Goal: Task Accomplishment & Management: Use online tool/utility

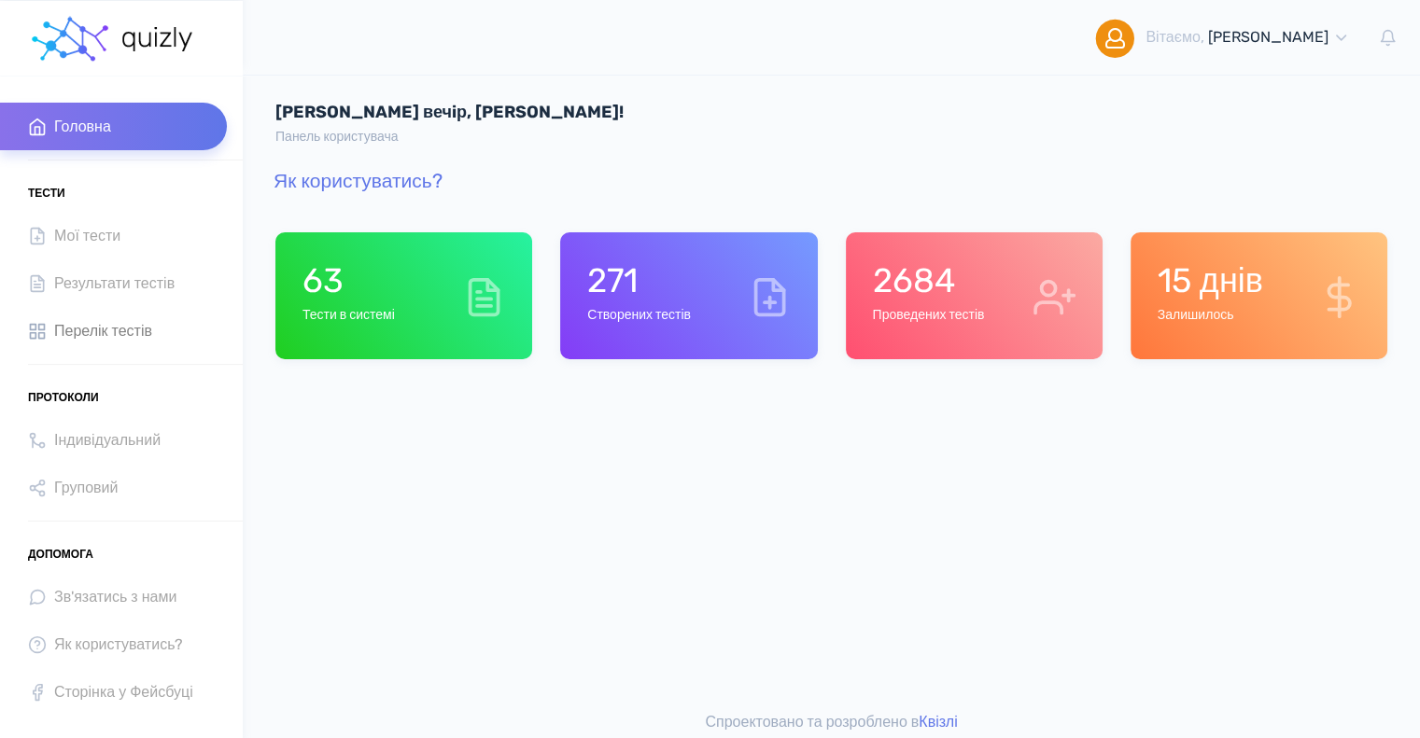
click at [88, 331] on span "Перелік тестів" at bounding box center [103, 330] width 98 height 25
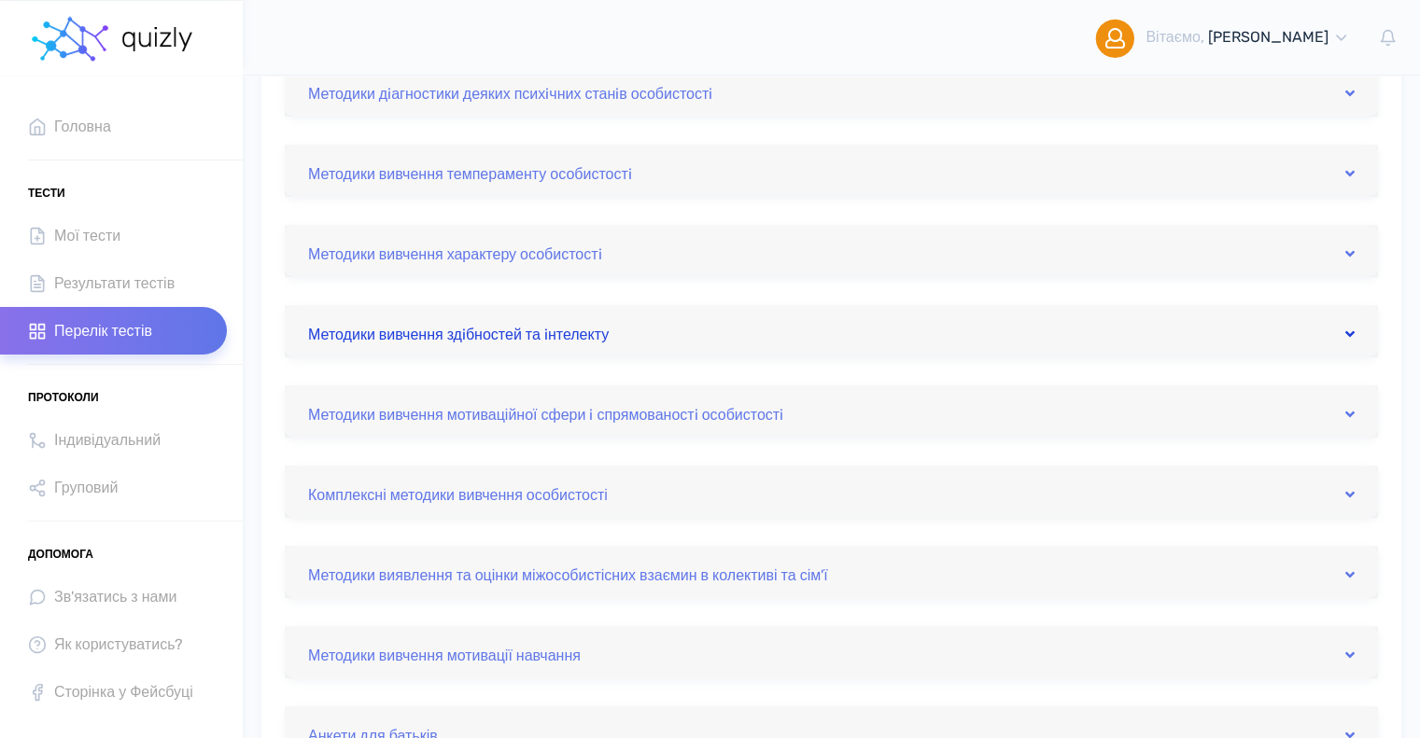
scroll to position [373, 0]
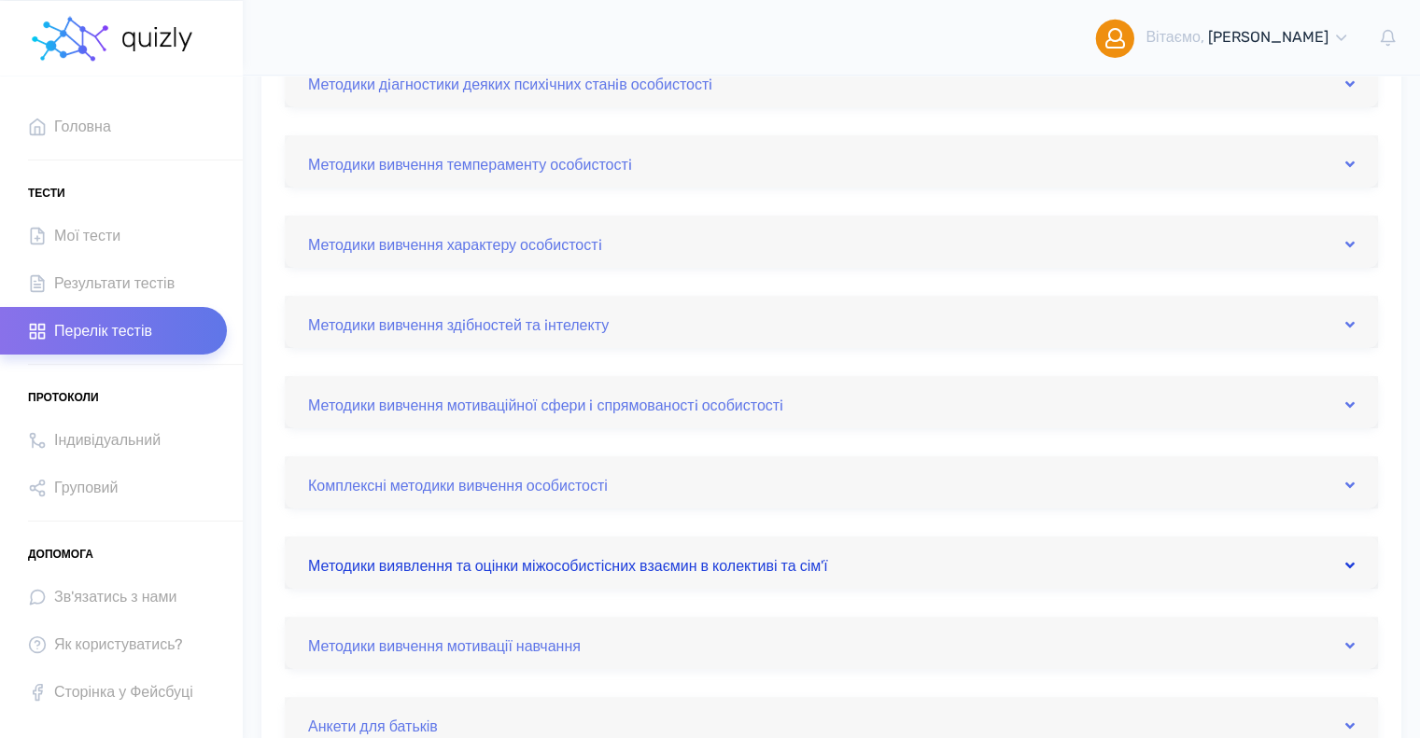
click at [590, 563] on link "Методики виявлення та оцінки міжособистісних взаємин в колективі та сім'ї" at bounding box center [831, 563] width 1046 height 30
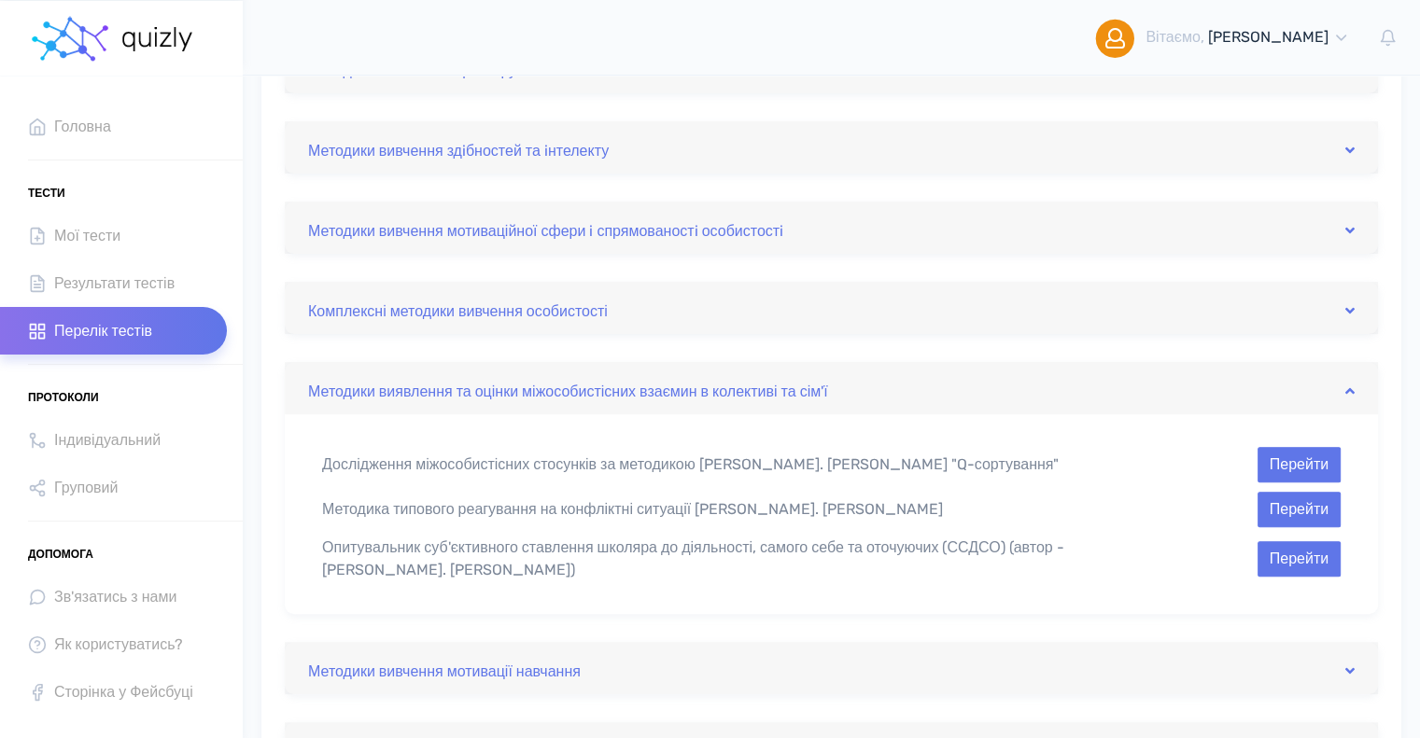
scroll to position [560, 0]
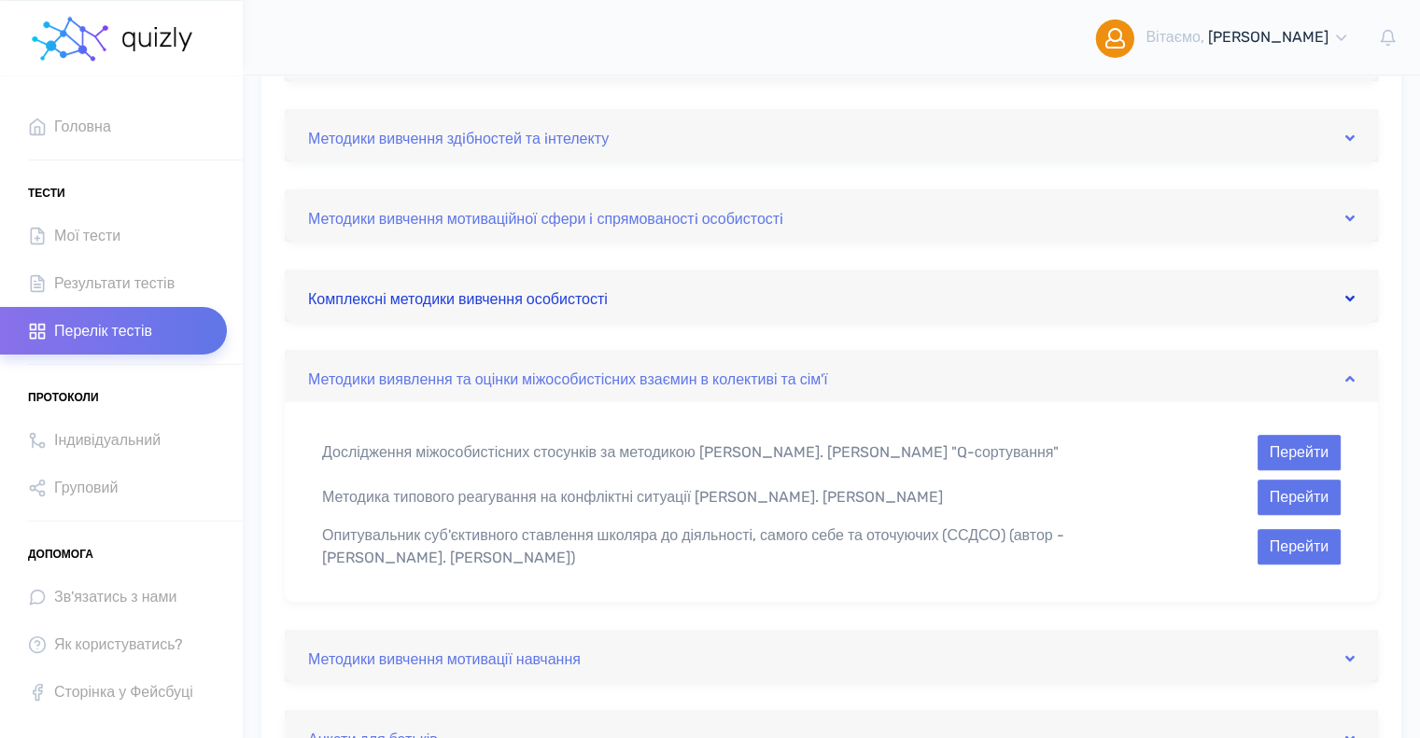
click at [407, 300] on link "Комплексні методики вивчення особистості" at bounding box center [831, 296] width 1046 height 30
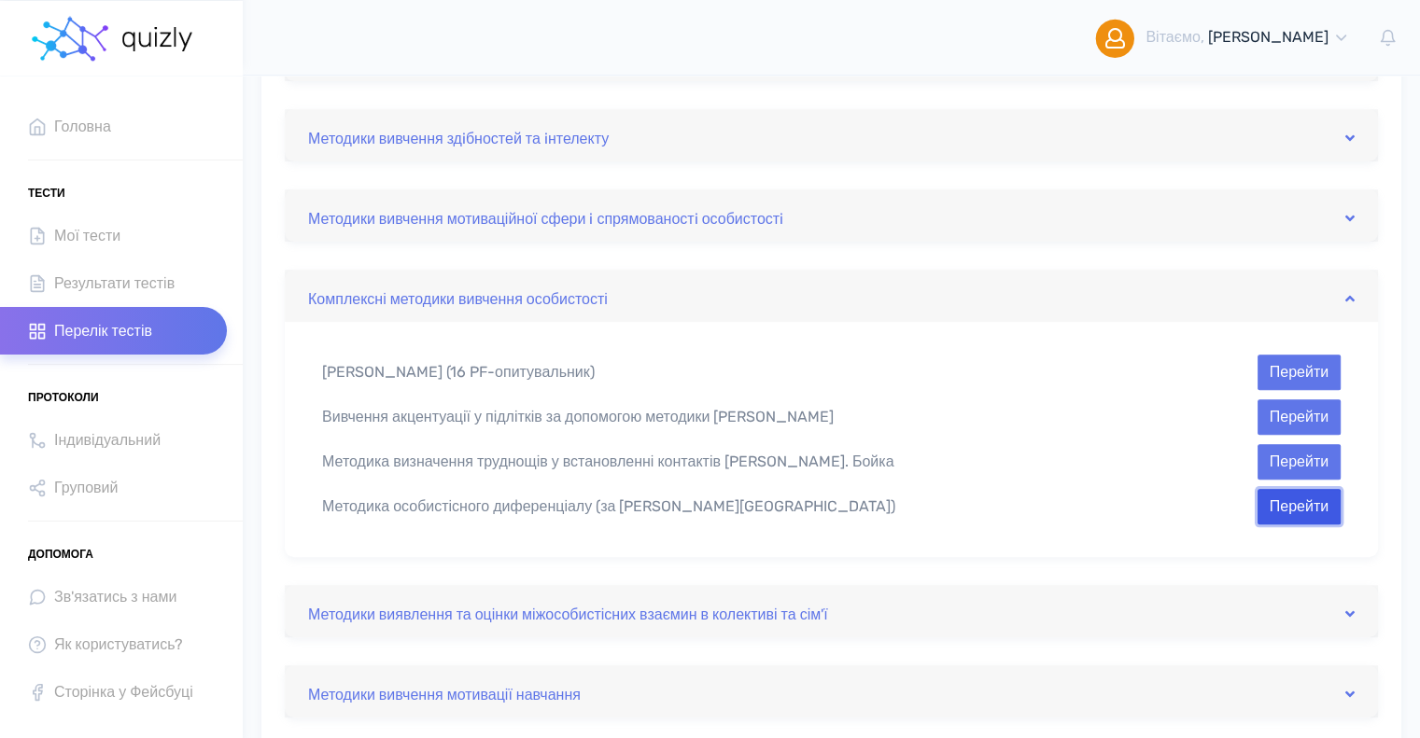
click at [1302, 505] on button "Перейти" at bounding box center [1298, 506] width 83 height 35
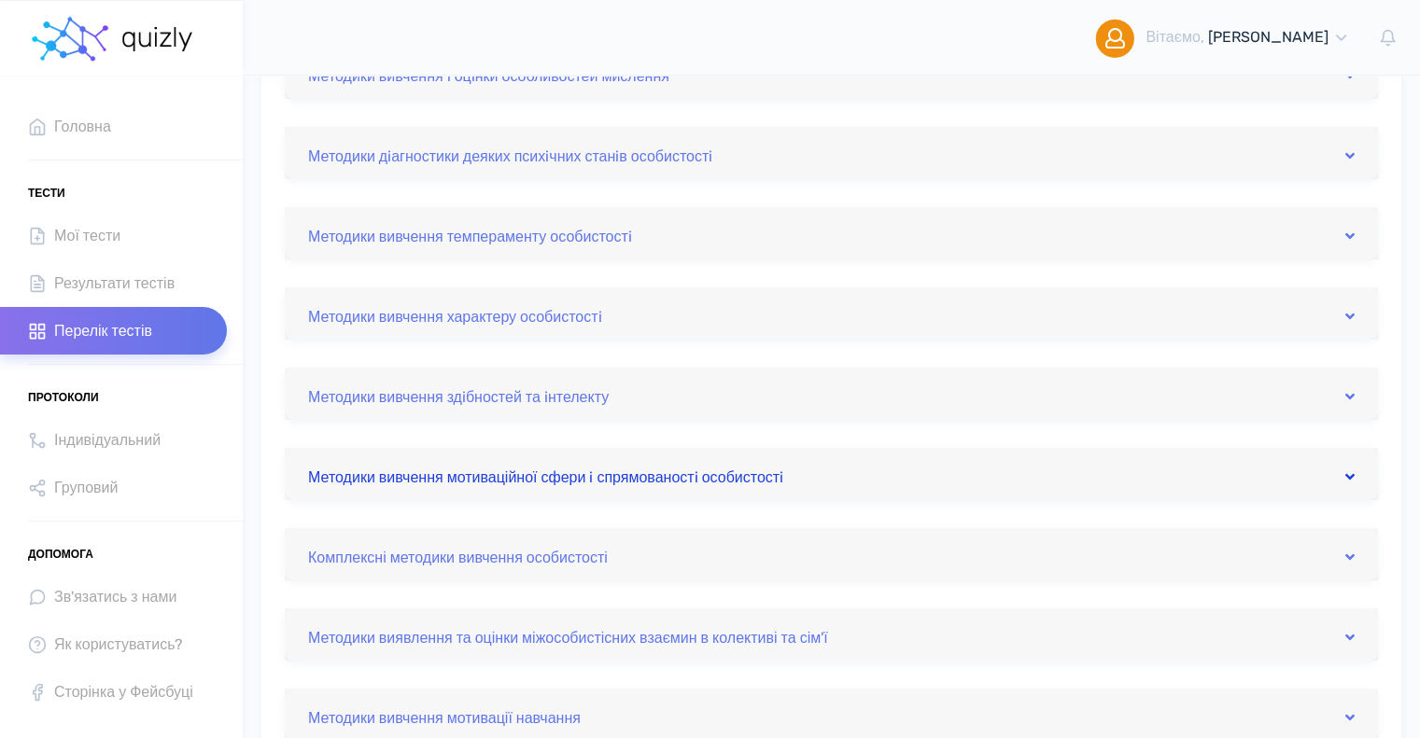
scroll to position [280, 0]
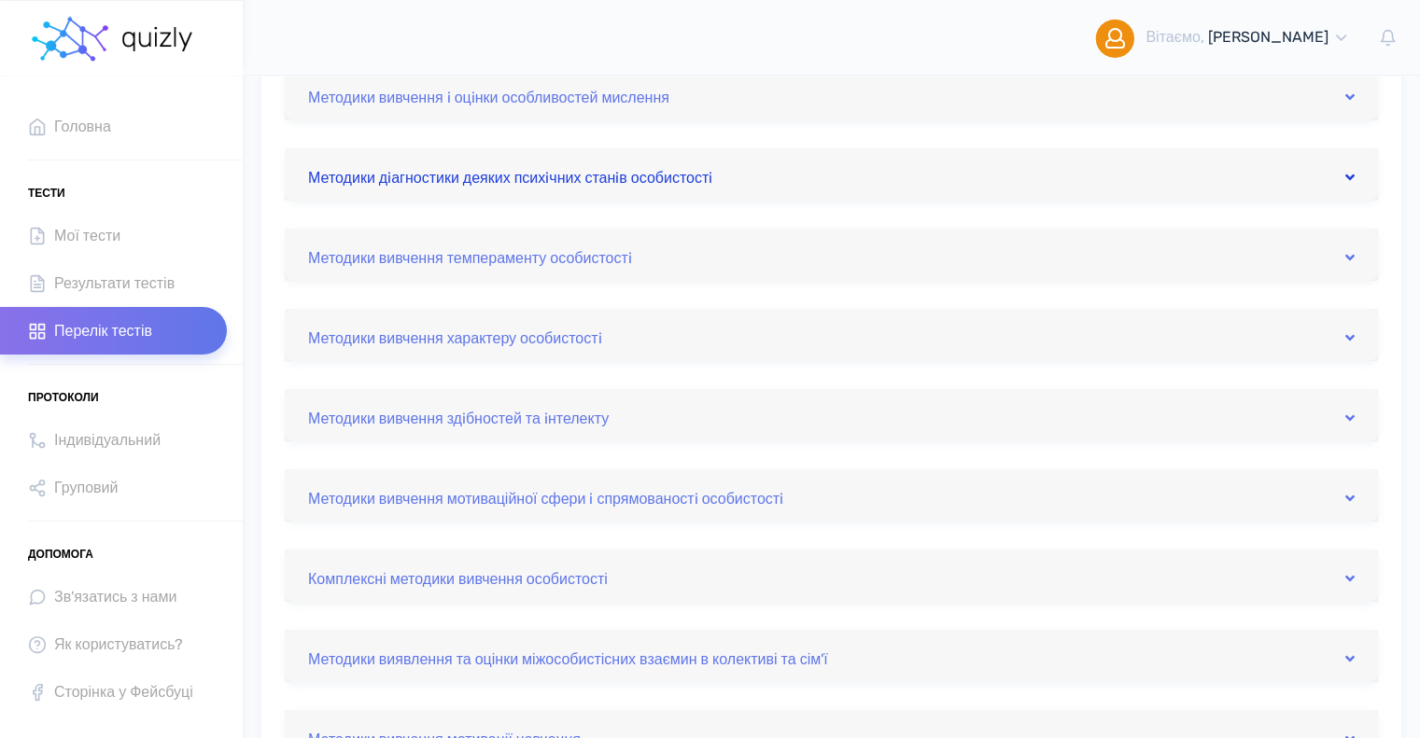
click at [555, 174] on link "Методики дiагностики деяких психiчних станiв особистостi" at bounding box center [831, 175] width 1046 height 30
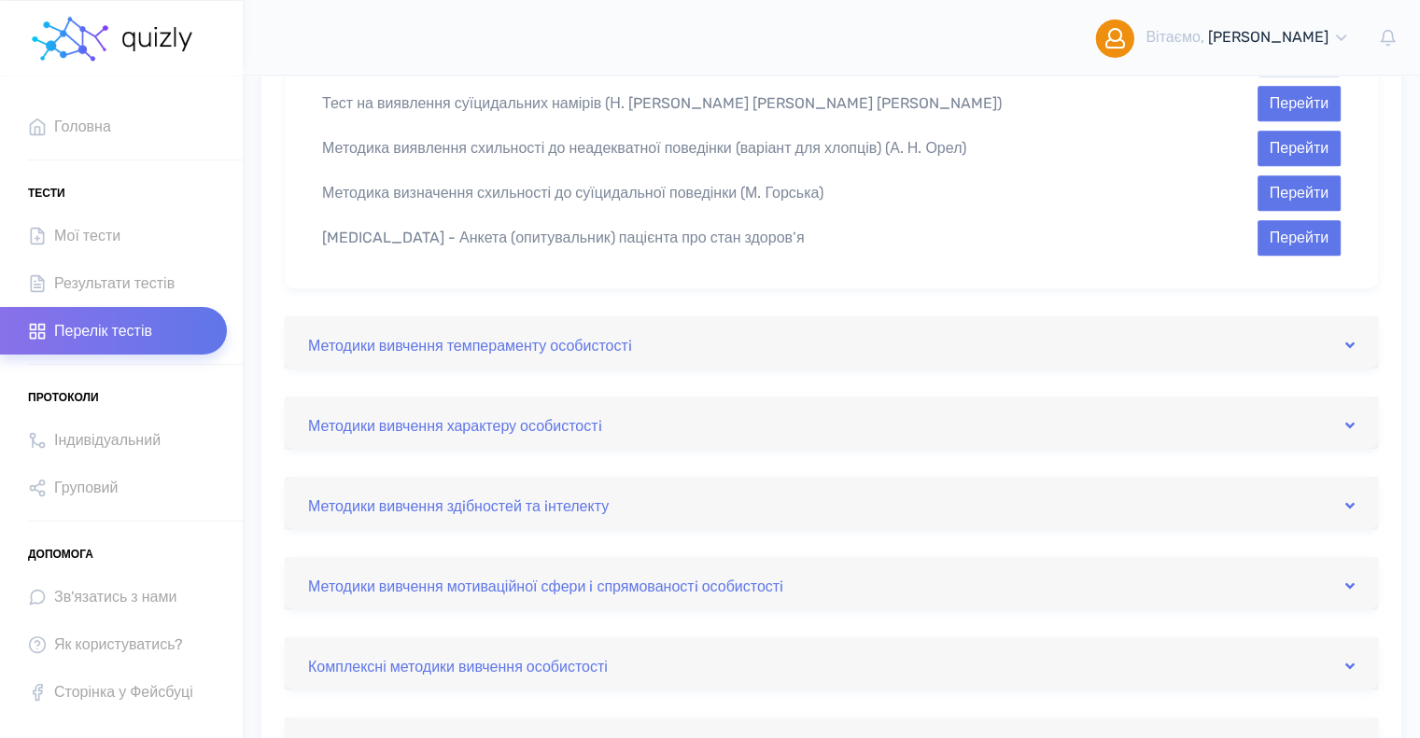
scroll to position [1307, 0]
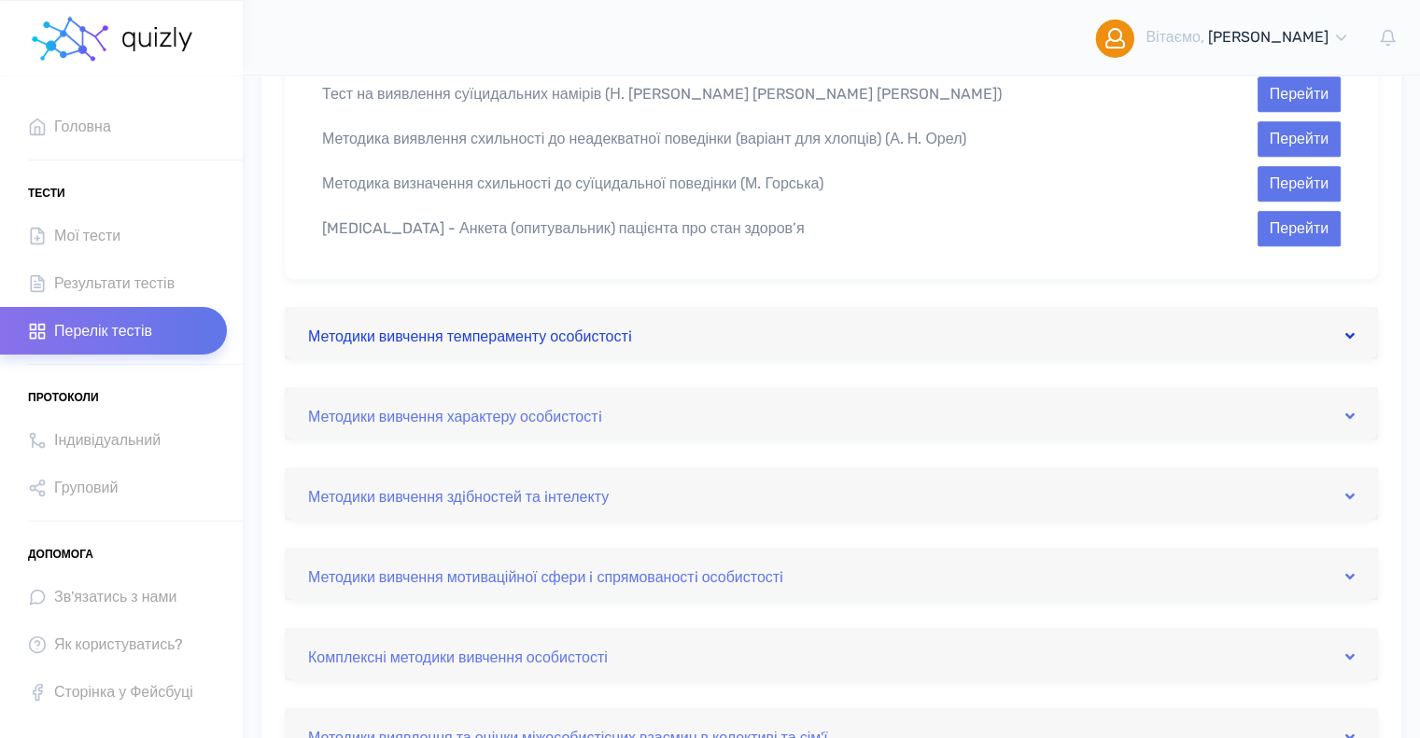
click at [581, 318] on link "Методики вивчення темпераменту особистостi" at bounding box center [831, 333] width 1046 height 30
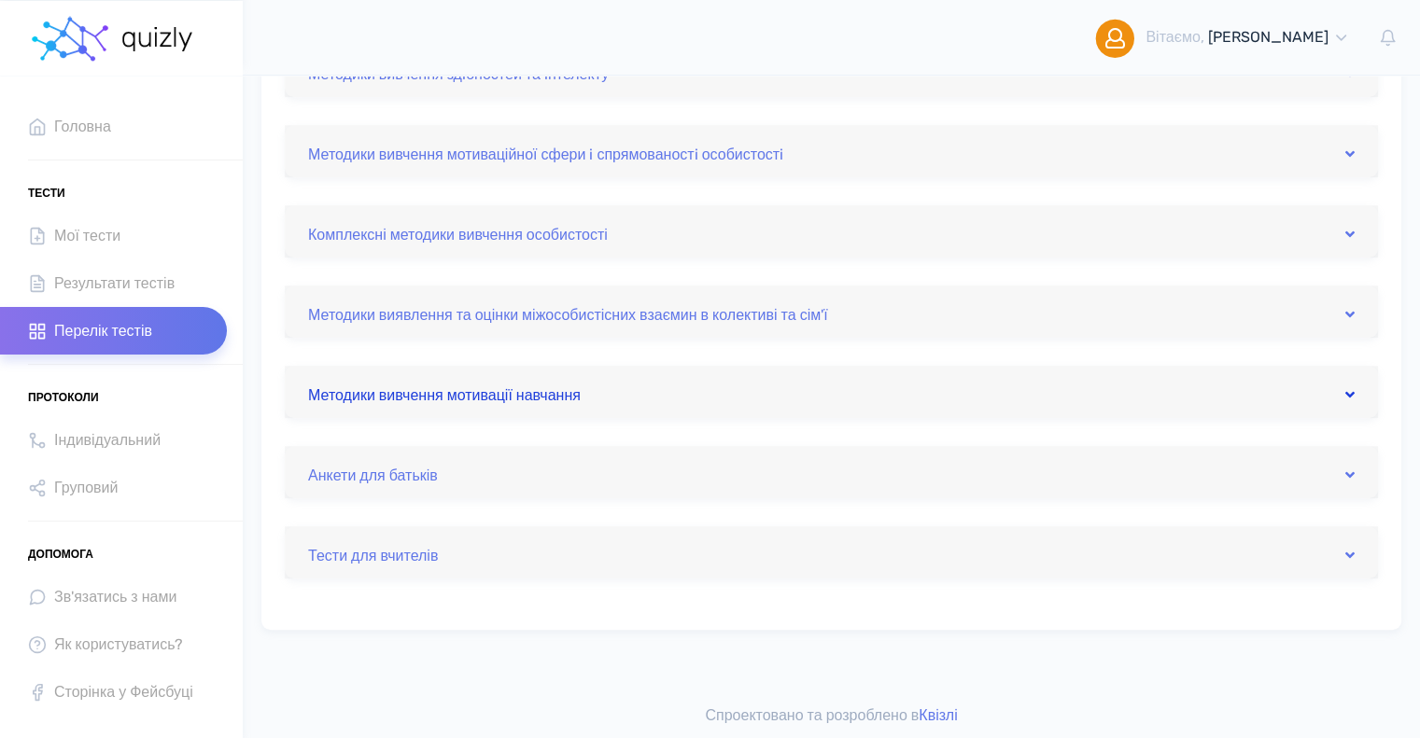
scroll to position [624, 0]
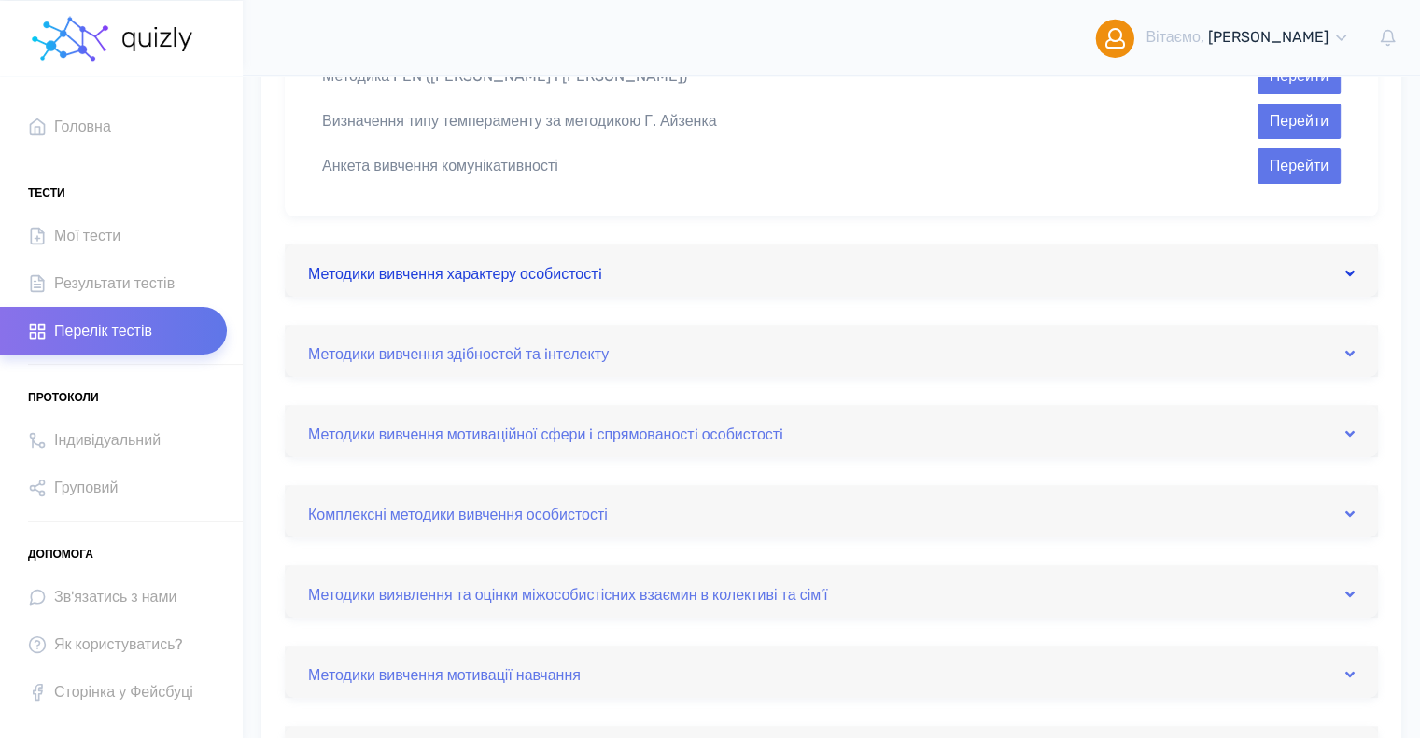
click at [586, 273] on link "Методики вивчення характеру особистостi" at bounding box center [831, 271] width 1046 height 30
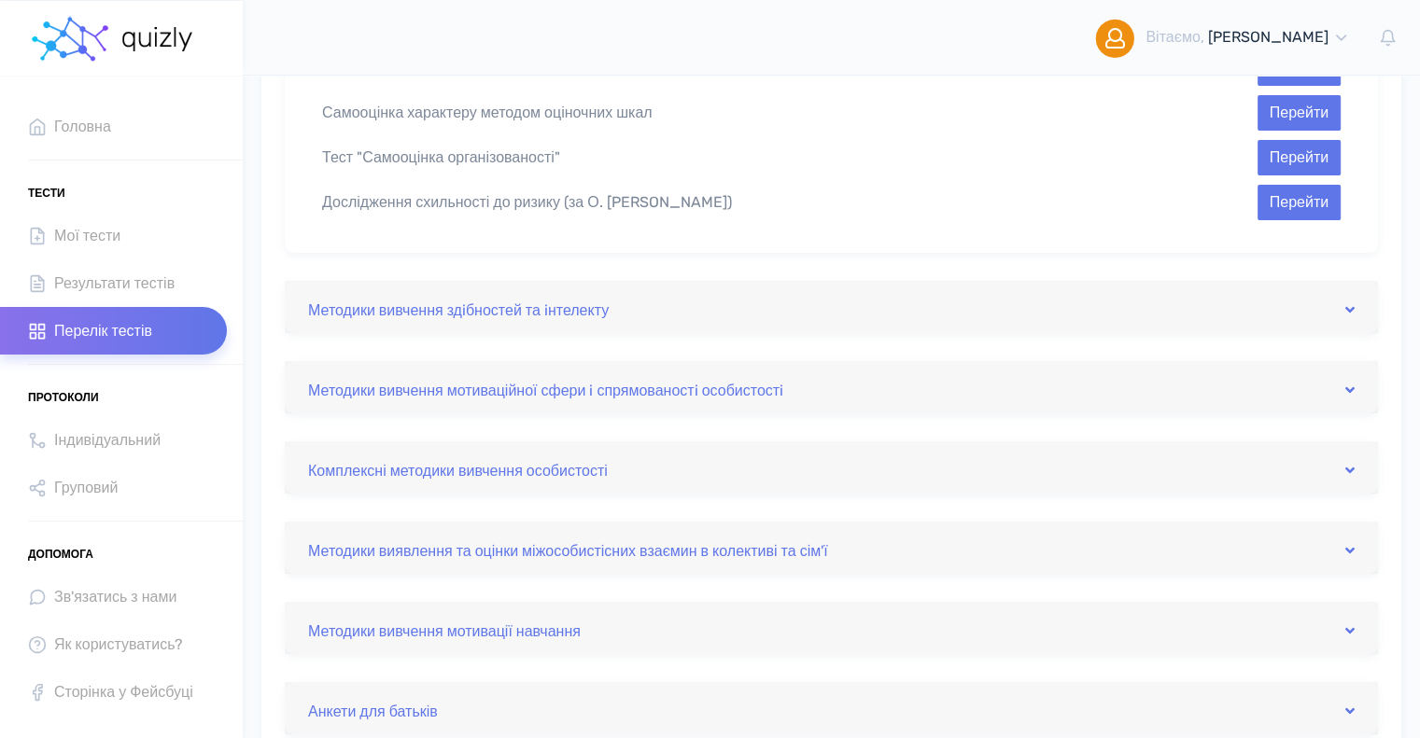
scroll to position [438, 0]
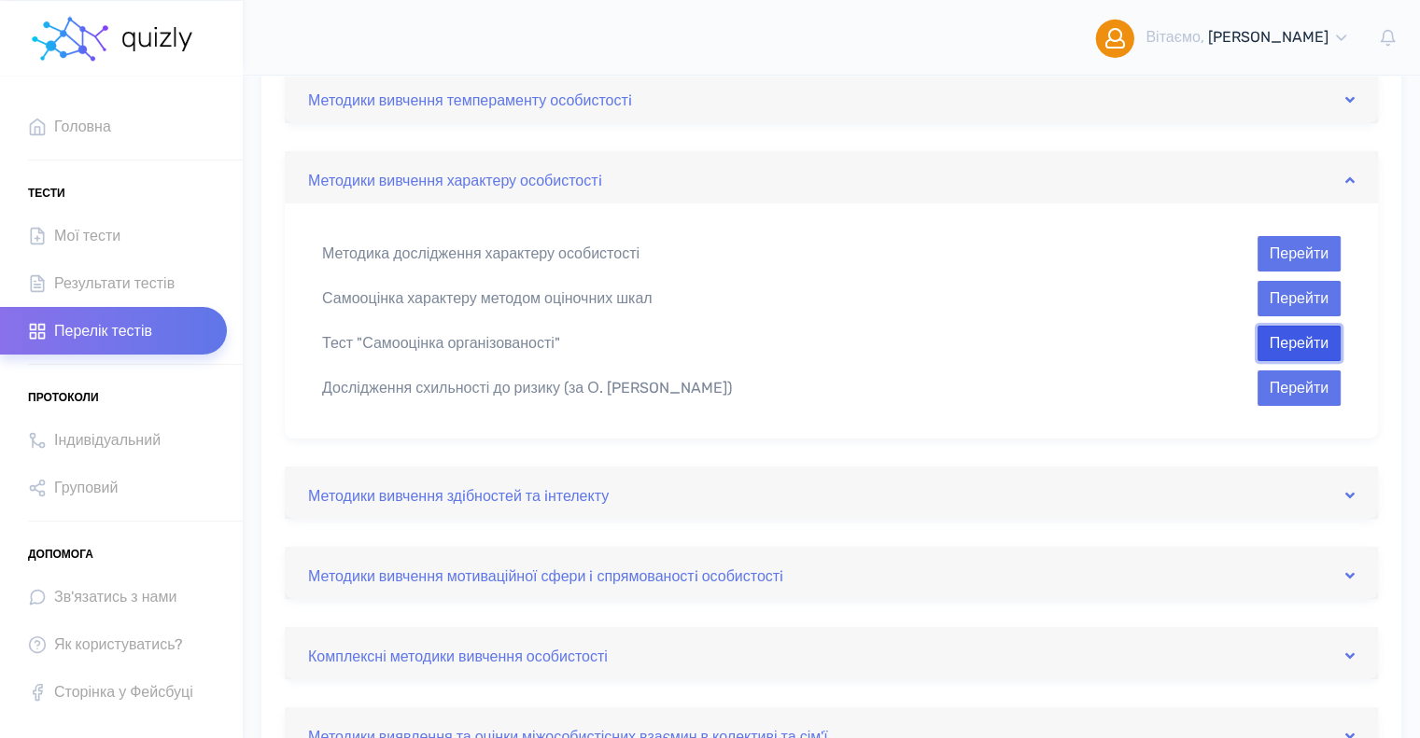
click at [1278, 346] on button "Перейти" at bounding box center [1298, 343] width 83 height 35
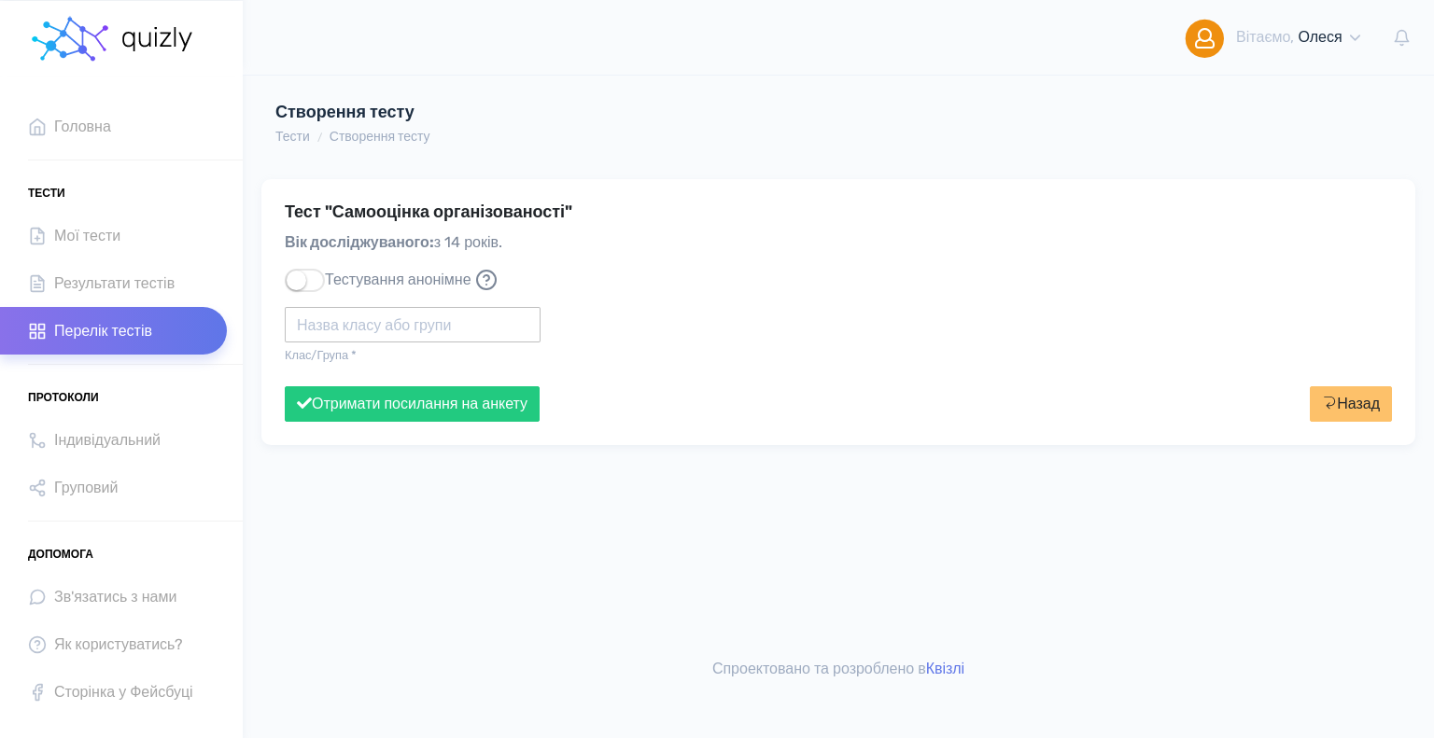
click at [453, 328] on input "text" at bounding box center [413, 324] width 256 height 35
type input "Політех"
click at [285, 386] on button "Отримати посилання на анкету" at bounding box center [412, 403] width 255 height 35
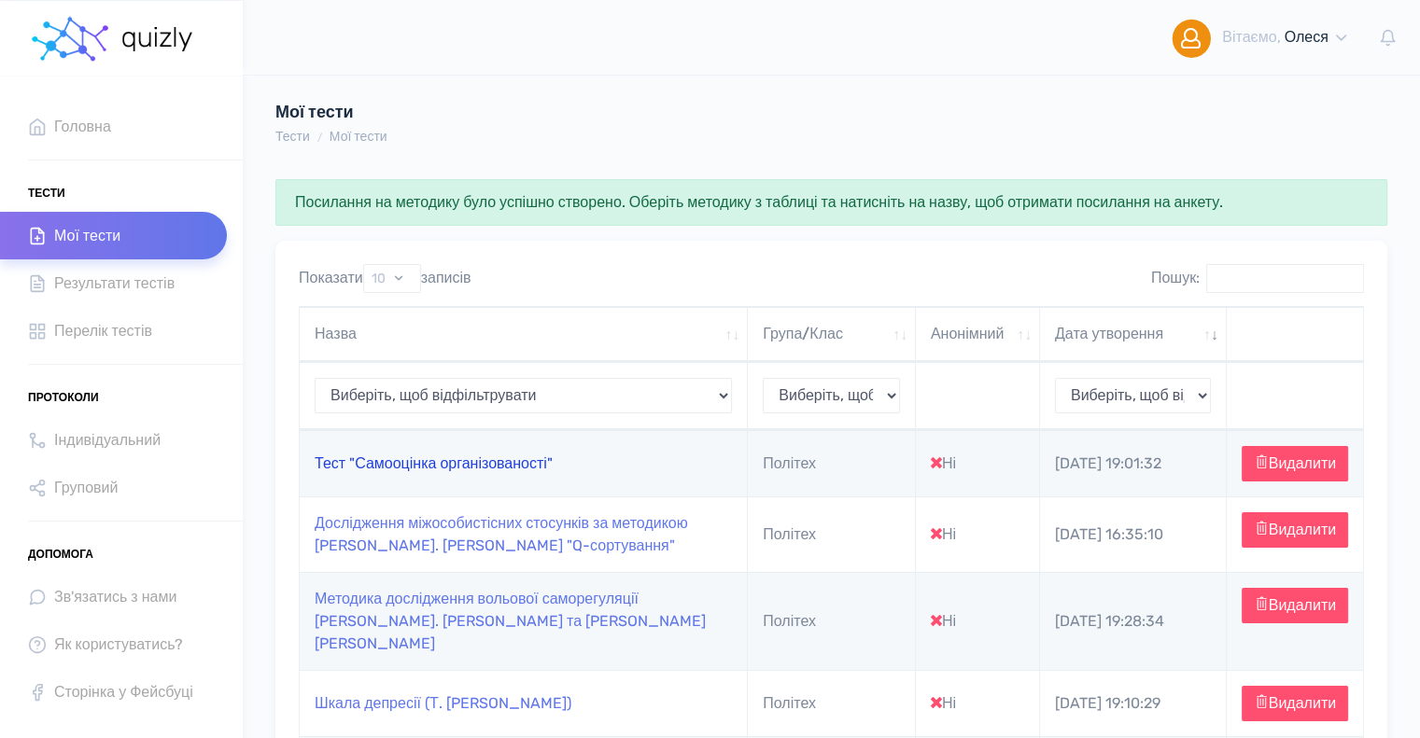
click at [486, 463] on link "Тест "Самооцінка організованості"" at bounding box center [434, 464] width 238 height 18
type input "[URL][DOMAIN_NAME]"
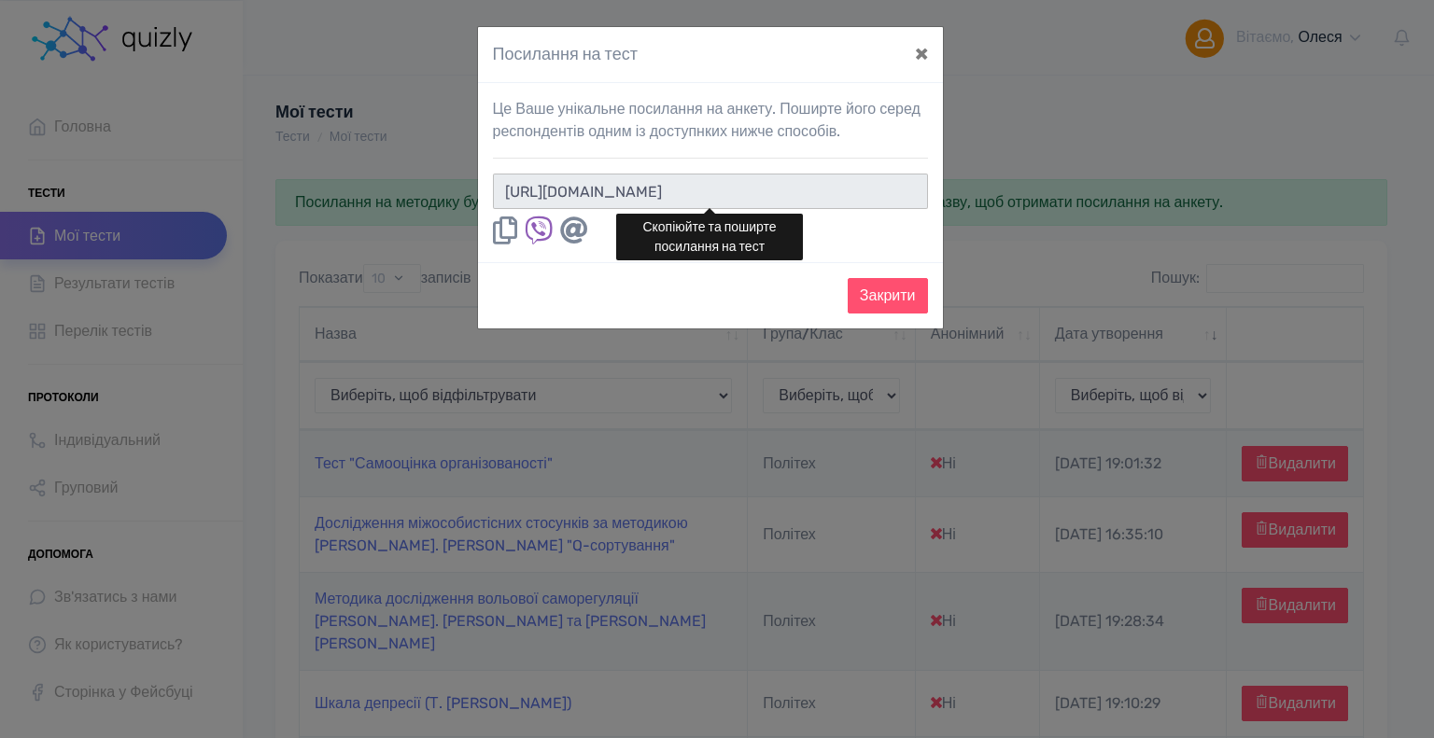
click at [842, 187] on input "[URL][DOMAIN_NAME]" at bounding box center [710, 191] width 435 height 35
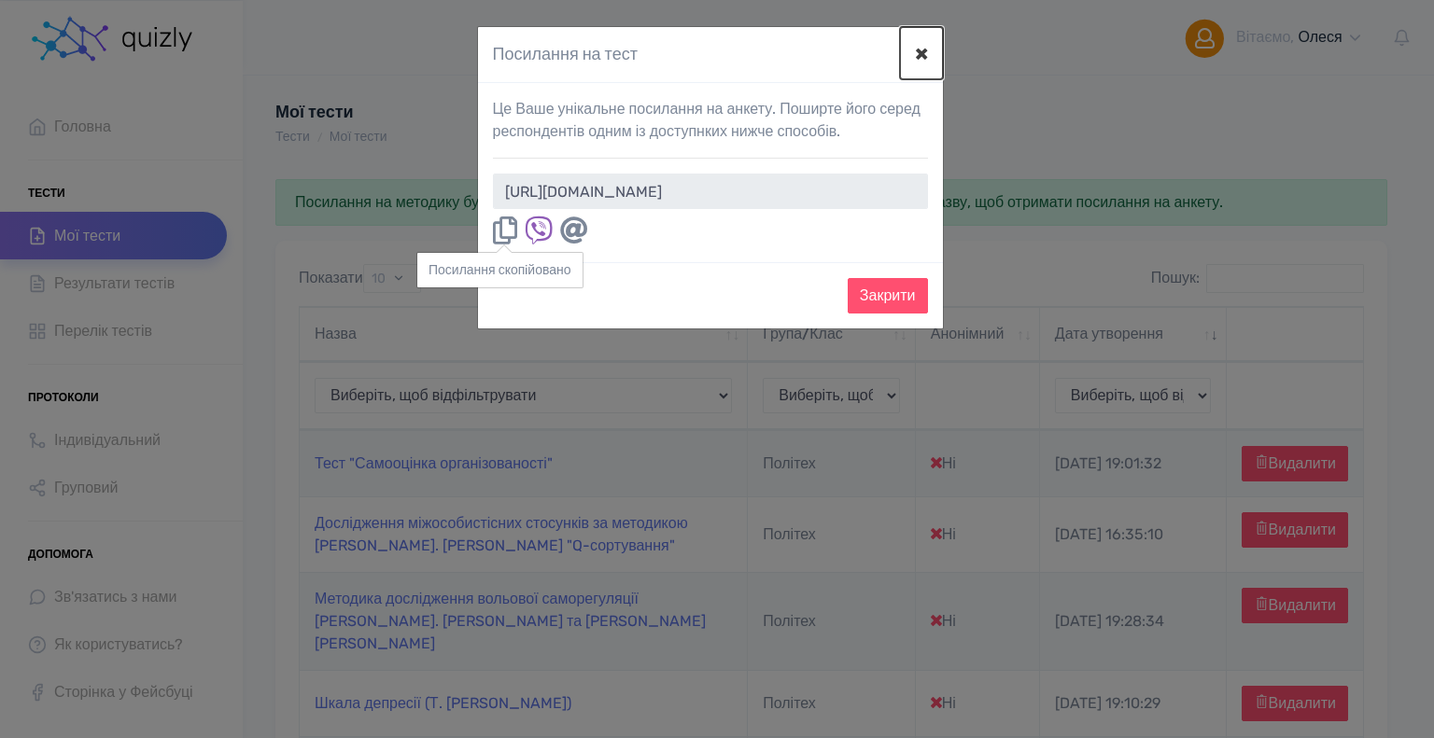
click at [920, 55] on button "×" at bounding box center [921, 53] width 43 height 52
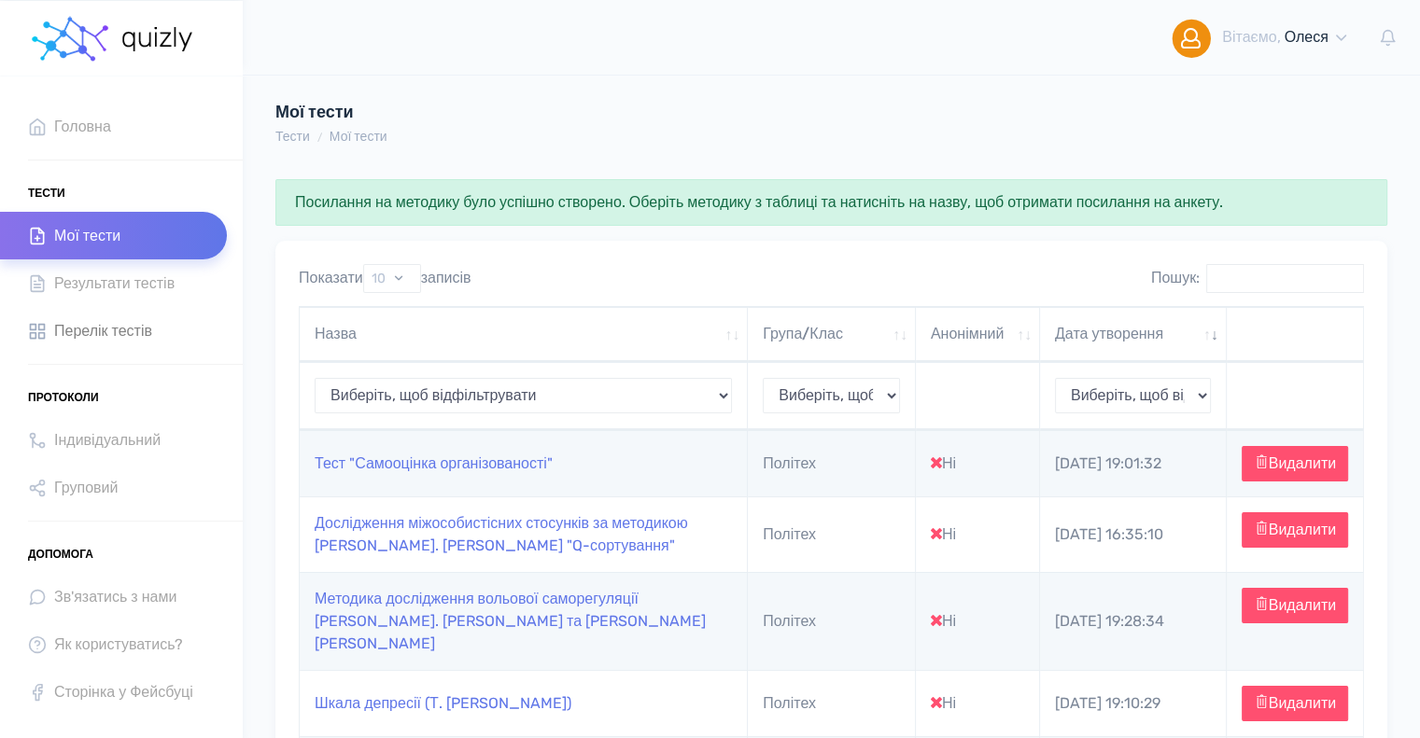
click at [105, 329] on span "Перелік тестів" at bounding box center [103, 330] width 98 height 25
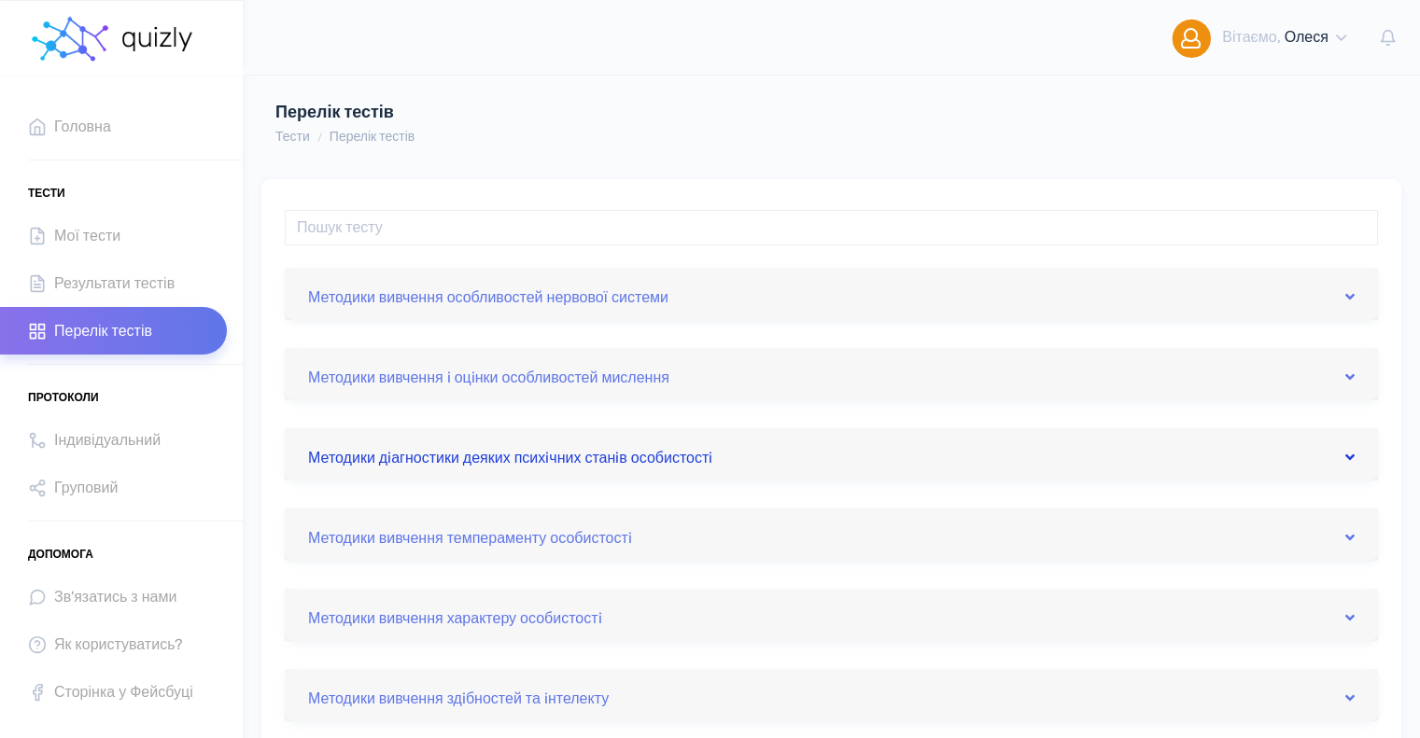
click at [552, 455] on link "Методики дiагностики деяких психiчних станiв особистостi" at bounding box center [831, 455] width 1046 height 30
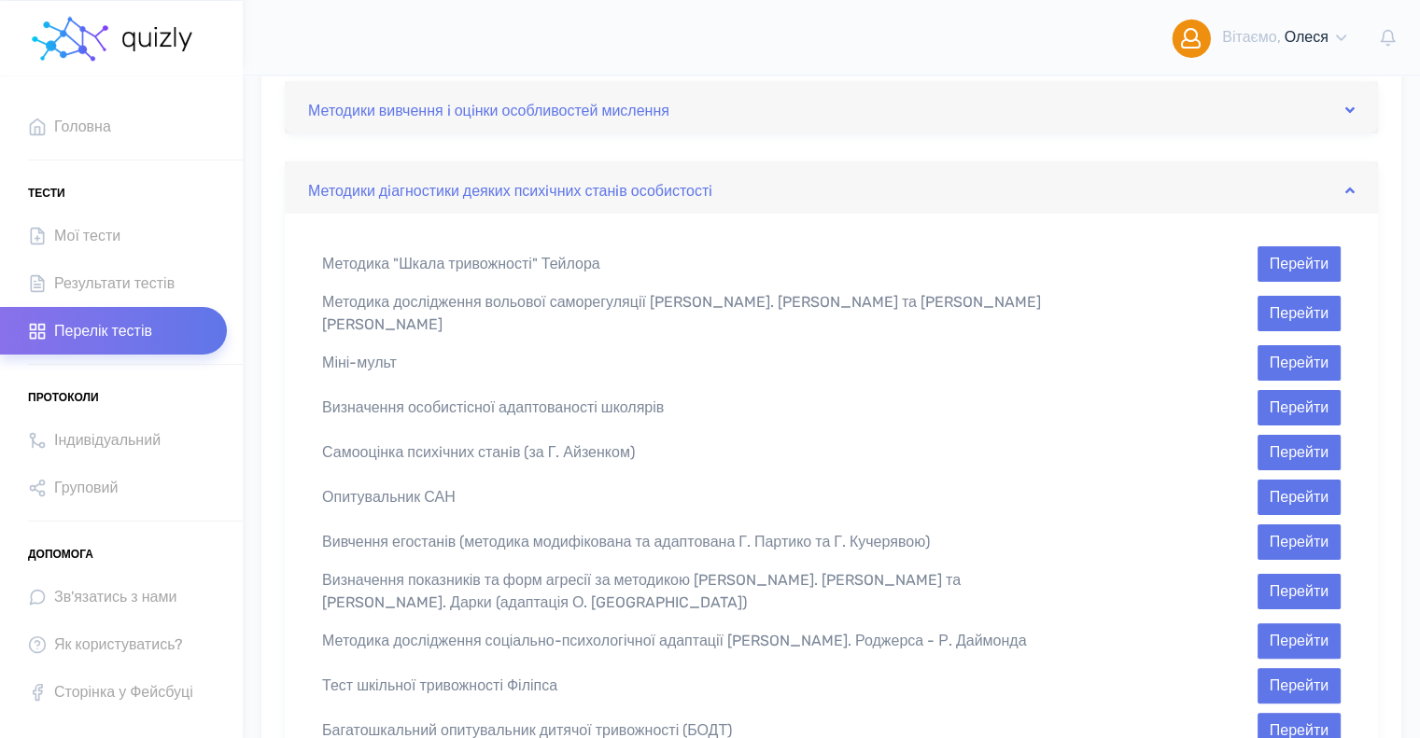
scroll to position [280, 0]
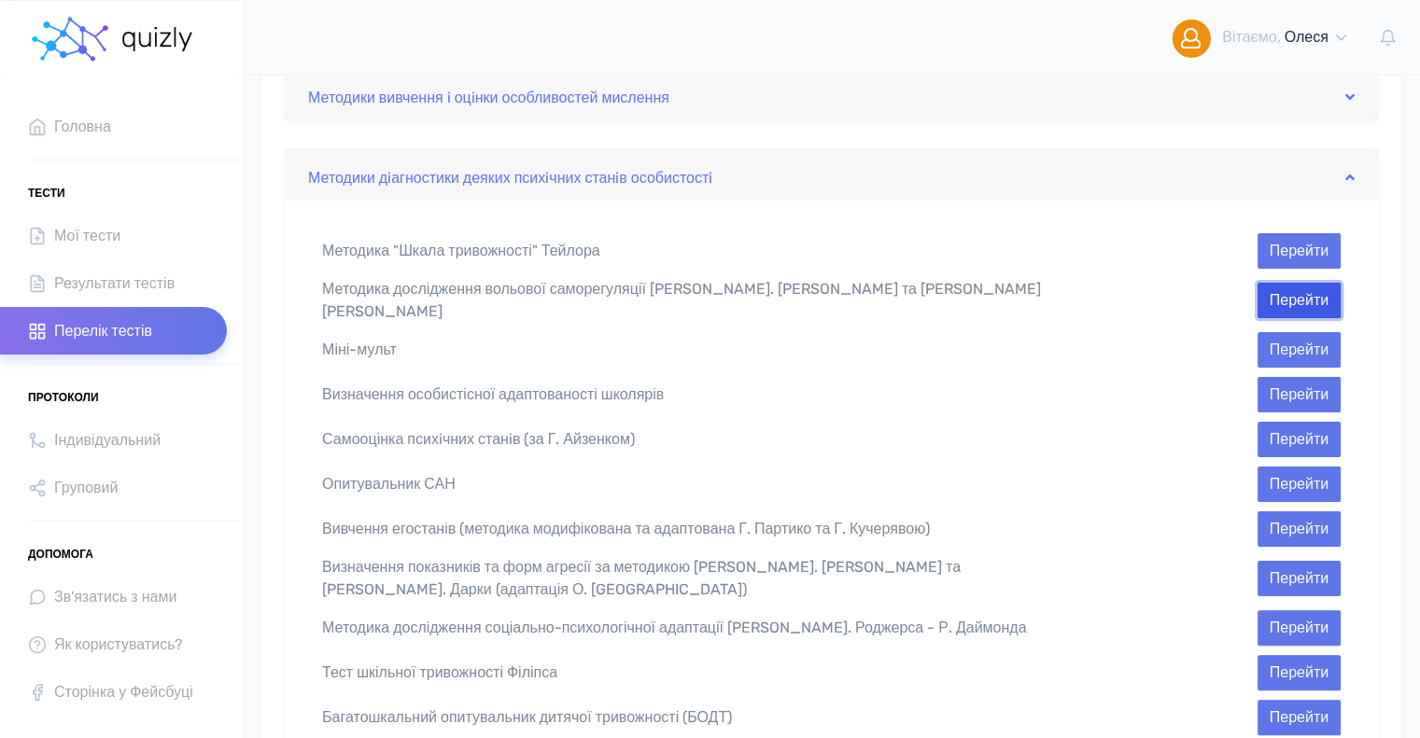
click at [1292, 291] on button "Перейти" at bounding box center [1298, 300] width 83 height 35
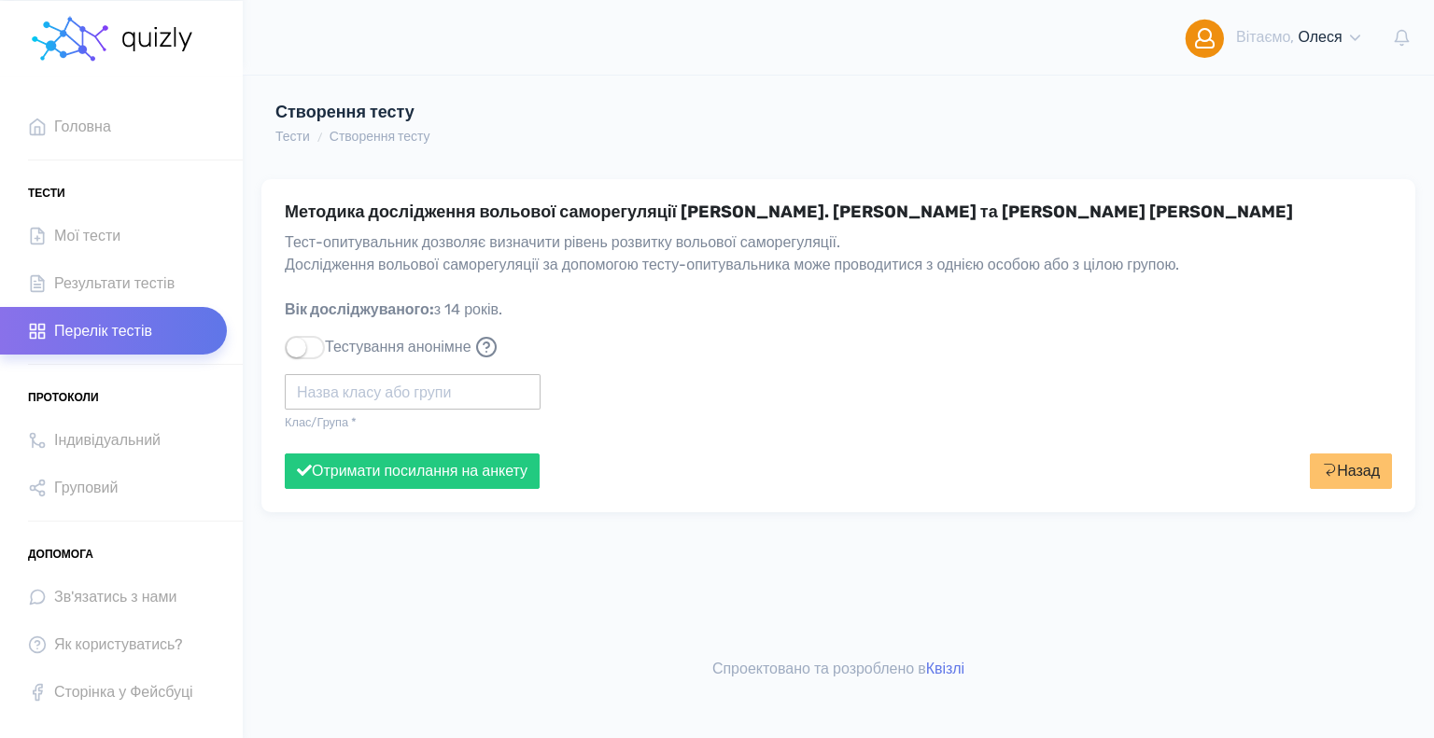
click at [334, 399] on input "text" at bounding box center [413, 391] width 256 height 35
type input "Політех"
click at [285, 454] on button "Отримати посилання на анкету" at bounding box center [412, 471] width 255 height 35
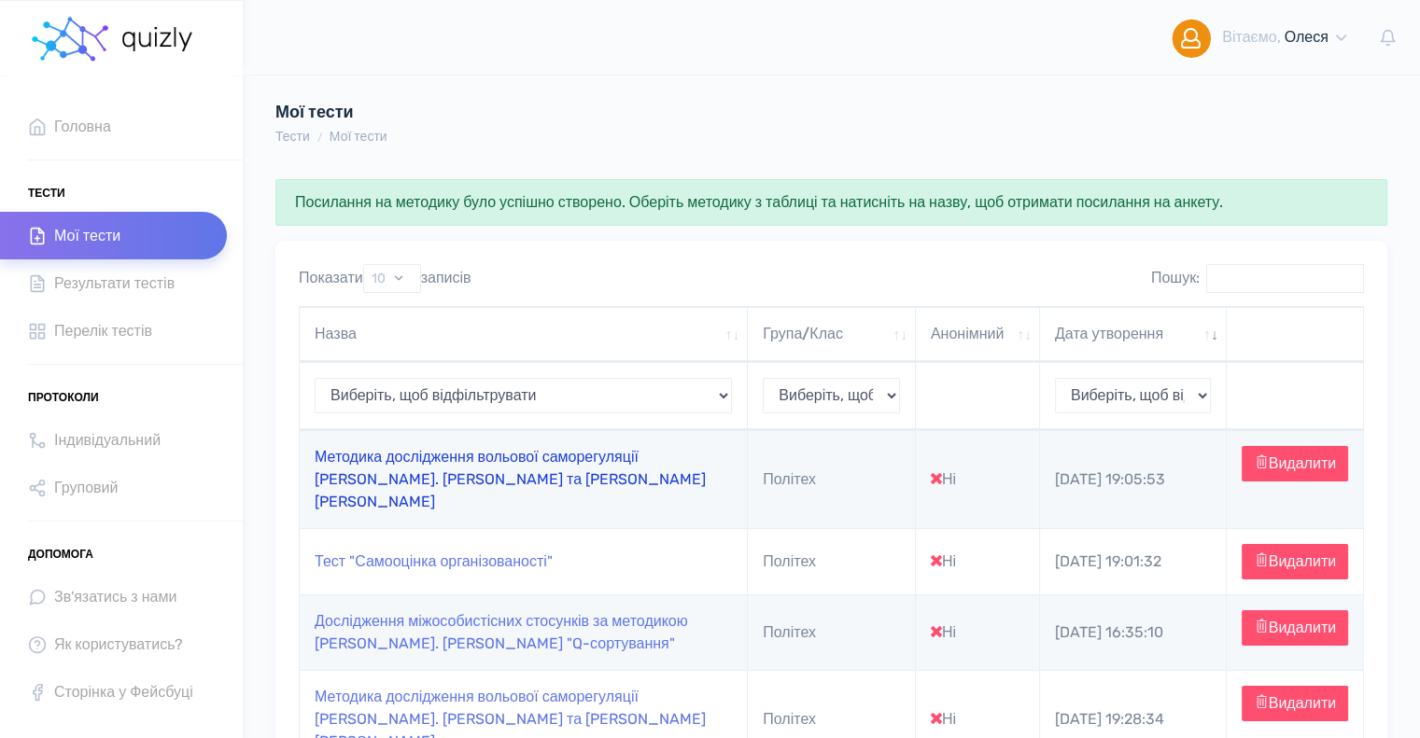
click at [433, 466] on link "Методика дослідження вольової саморегуляції [PERSON_NAME]. [PERSON_NAME] та [PE…" at bounding box center [510, 479] width 391 height 63
type input "https://quizly.com.ua/quiz/40w7kAKABR3KE"
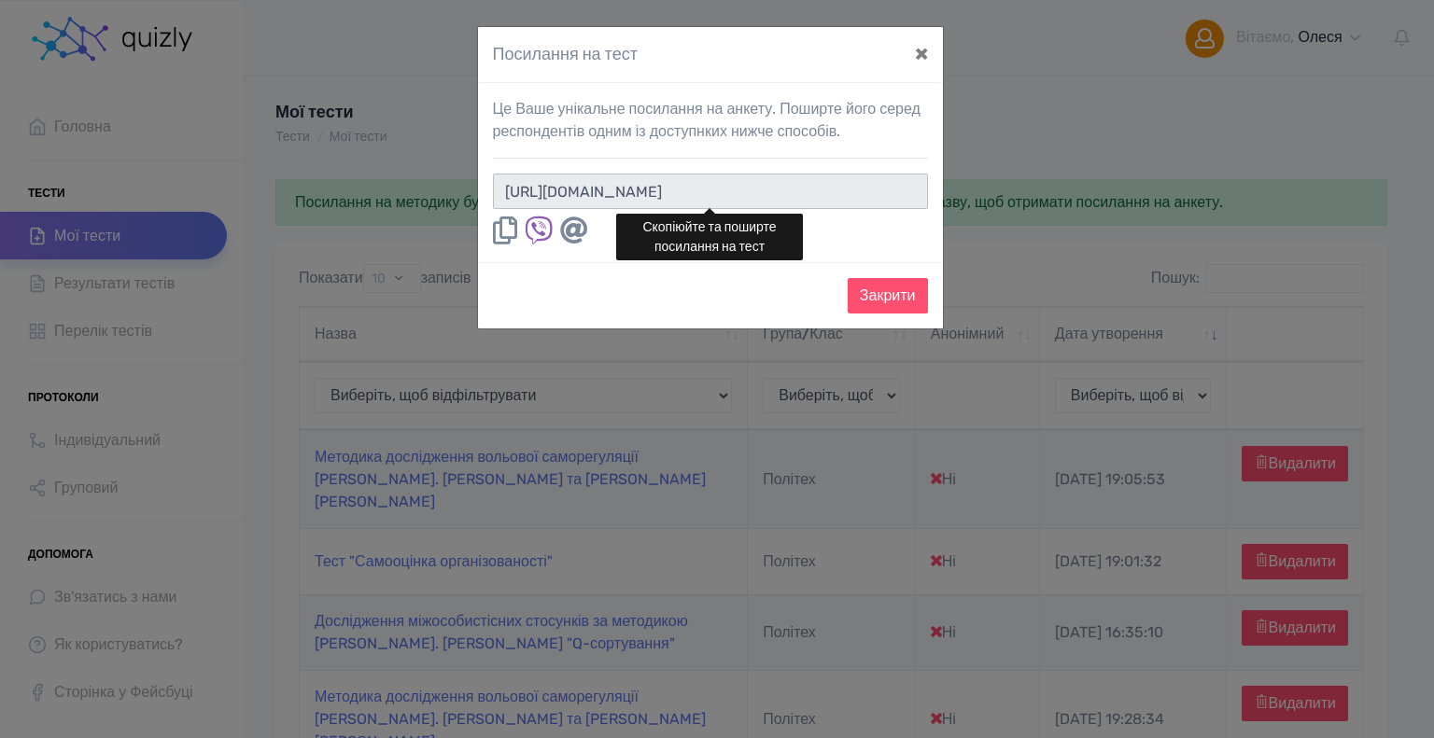
click at [858, 189] on input "https://quizly.com.ua/quiz/40w7kAKABR3KE" at bounding box center [710, 191] width 435 height 35
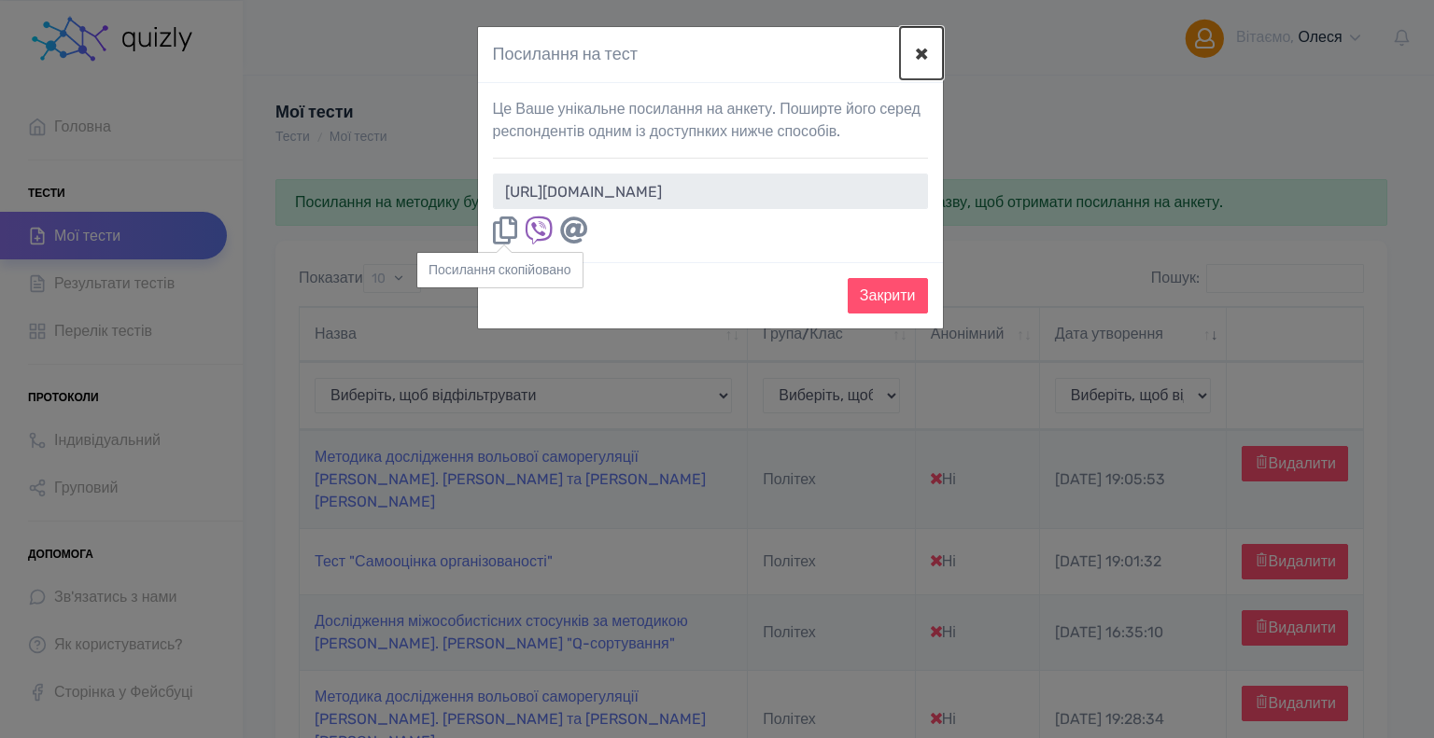
click at [925, 43] on button "×" at bounding box center [921, 53] width 43 height 52
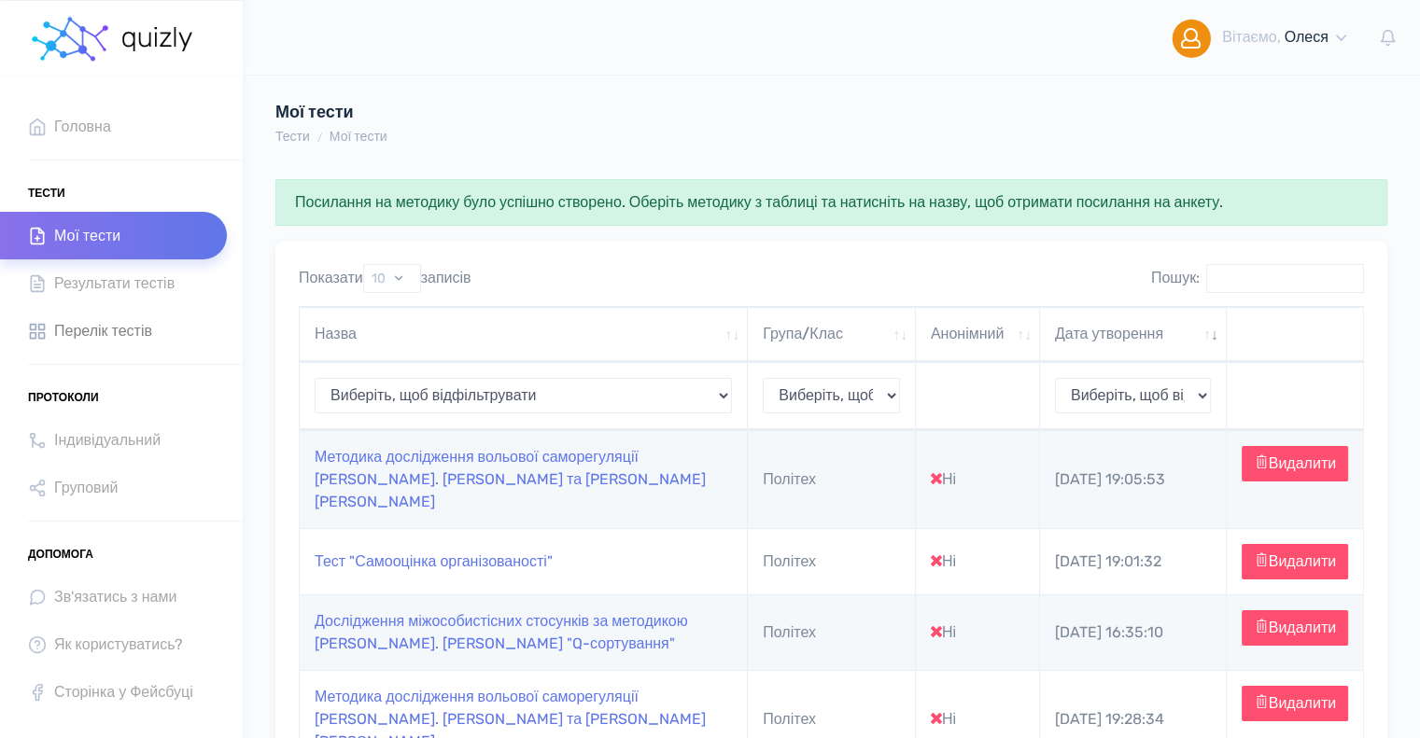
click at [120, 328] on span "Перелік тестів" at bounding box center [103, 330] width 98 height 25
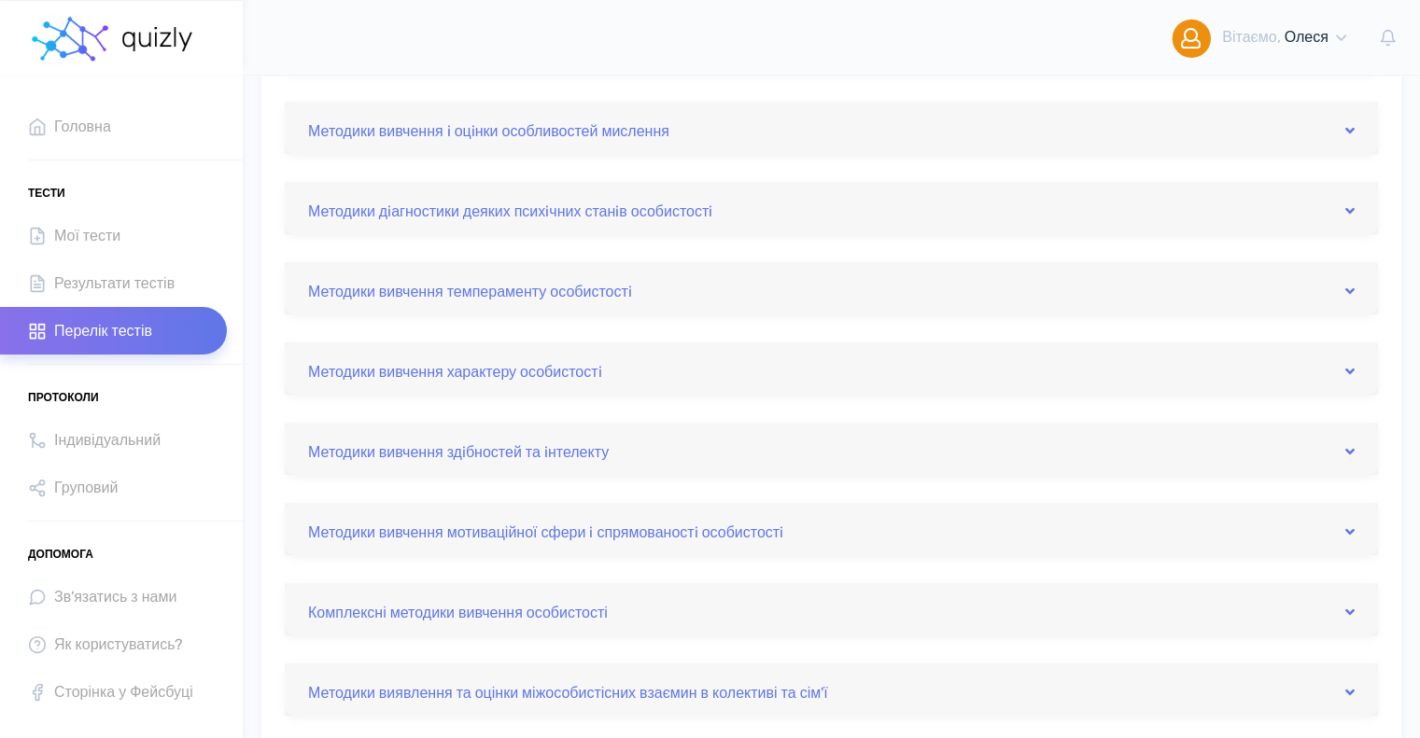
scroll to position [280, 0]
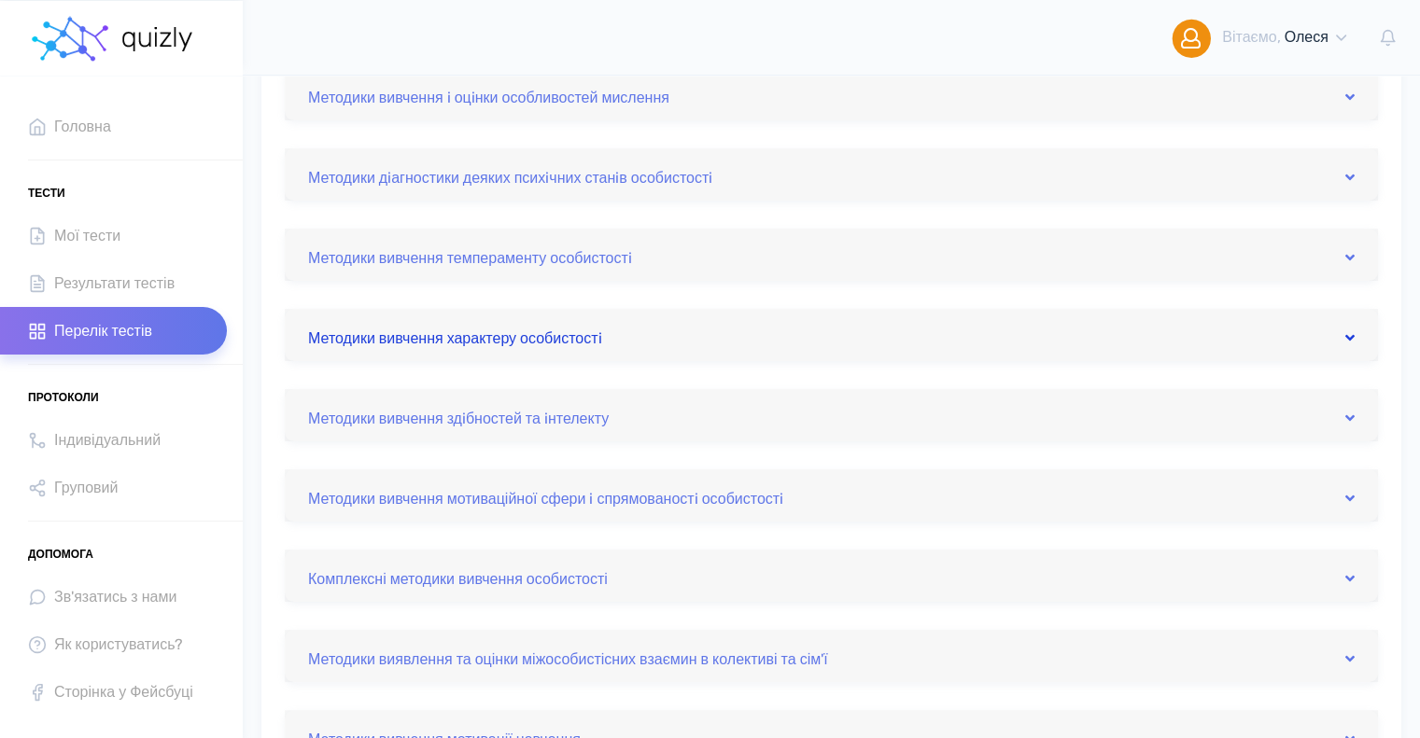
click at [521, 332] on link "Методики вивчення характеру особистостi" at bounding box center [831, 335] width 1046 height 30
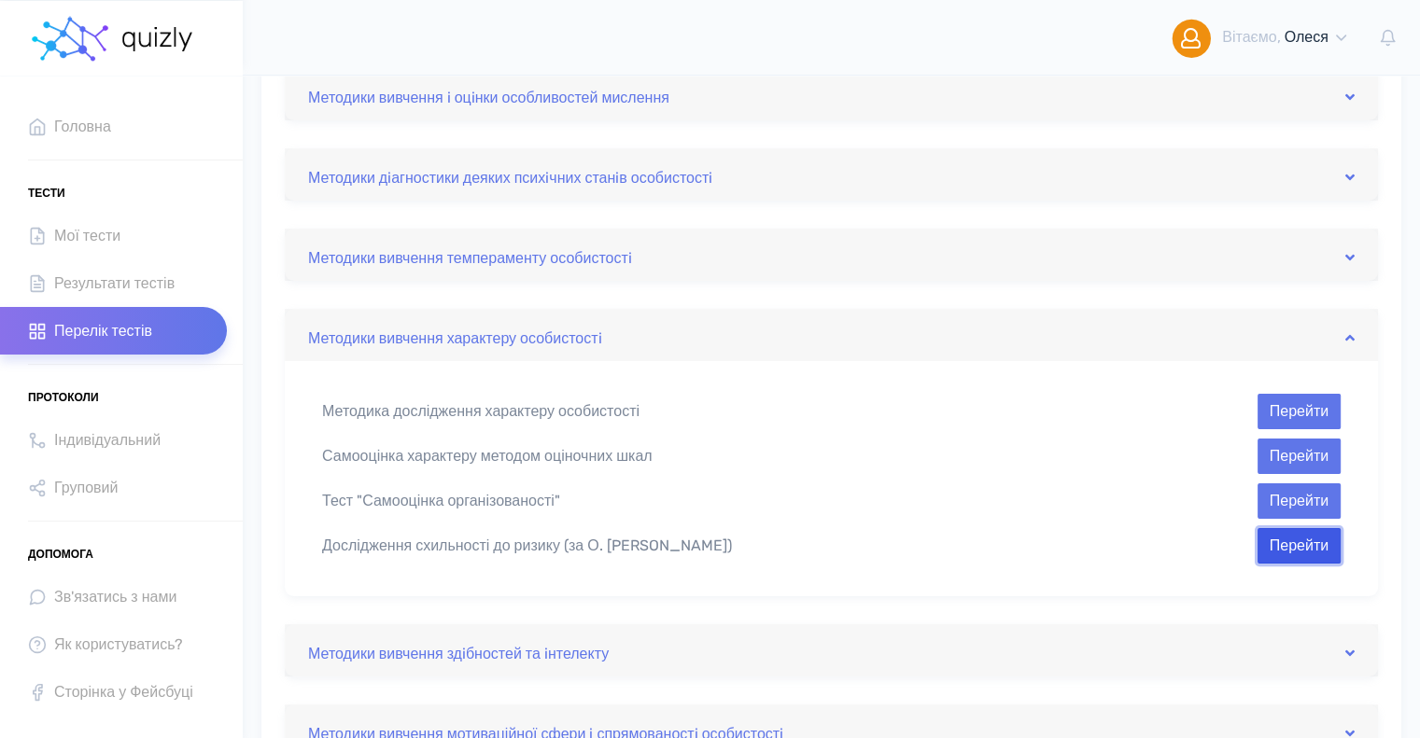
click at [1288, 546] on button "Перейти" at bounding box center [1298, 545] width 83 height 35
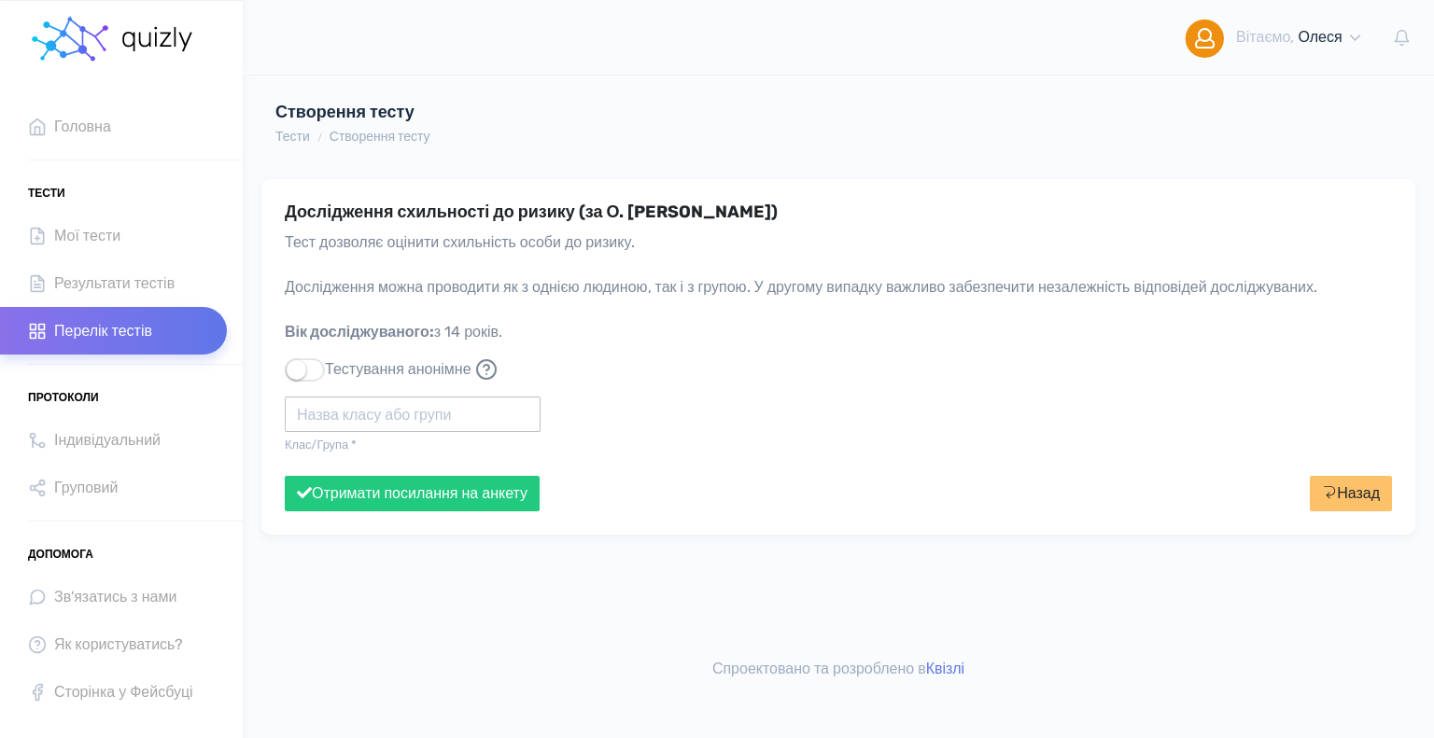
click at [411, 409] on input "text" at bounding box center [413, 414] width 256 height 35
click at [410, 408] on input "text" at bounding box center [413, 414] width 256 height 35
type input "Політех"
click at [285, 476] on button "Отримати посилання на анкету" at bounding box center [412, 493] width 255 height 35
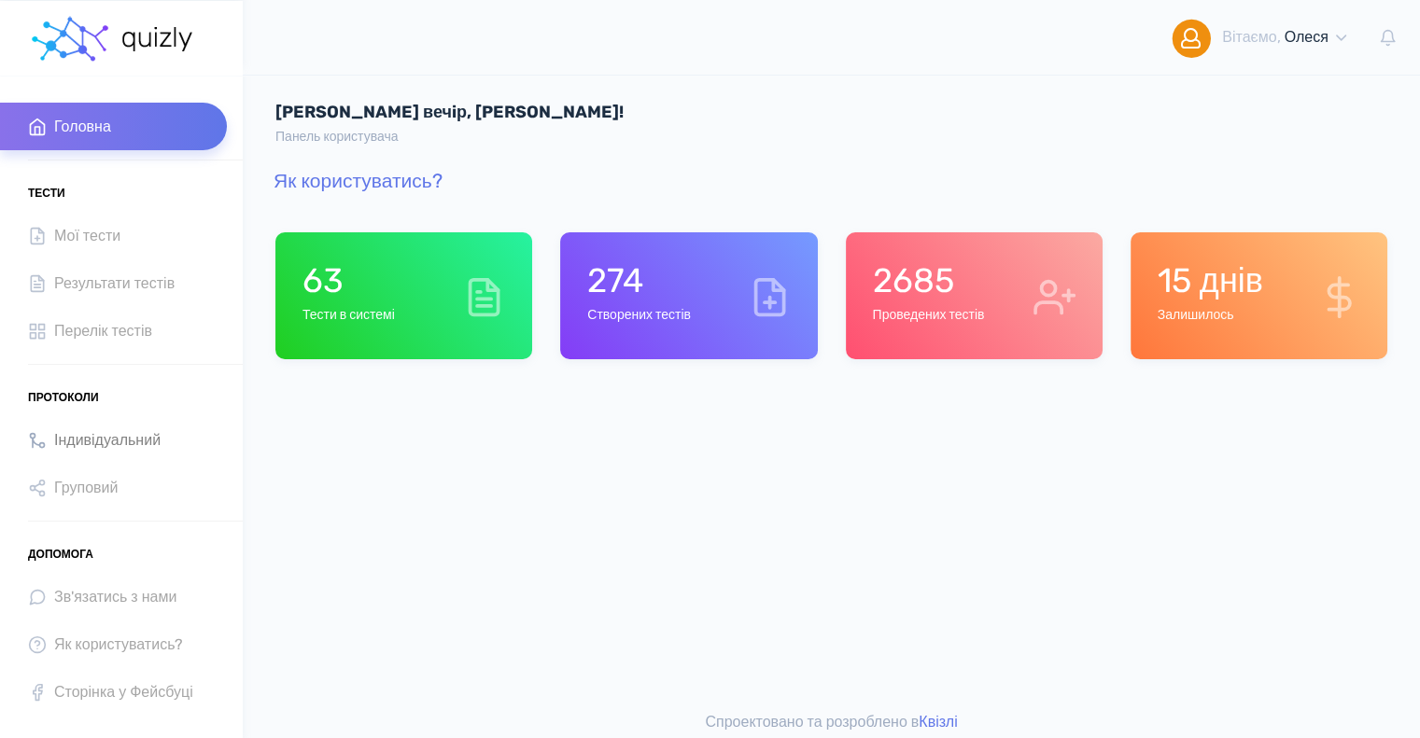
click at [149, 443] on span "Індивідуальний" at bounding box center [107, 439] width 106 height 25
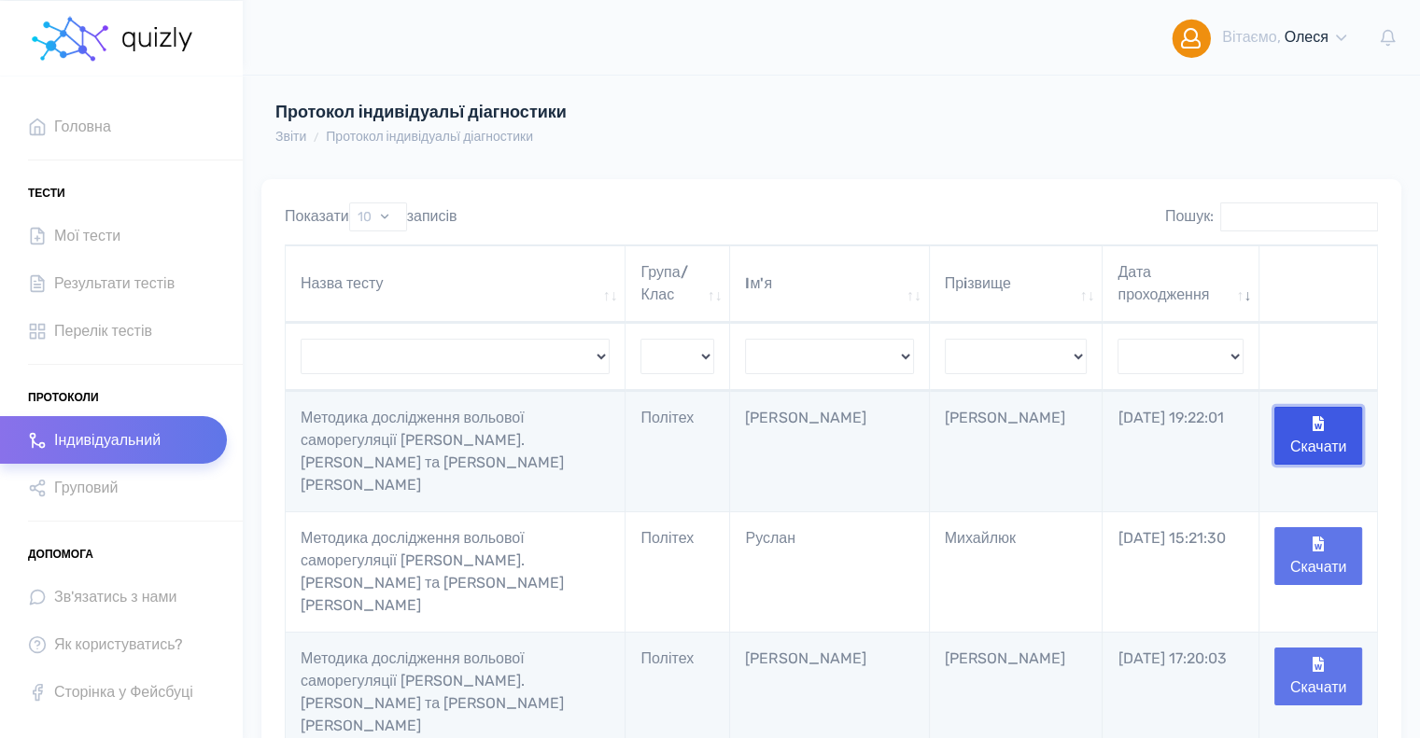
click at [1333, 432] on button "Скачати" at bounding box center [1318, 436] width 88 height 58
click at [95, 231] on span "Мої тести" at bounding box center [87, 235] width 66 height 25
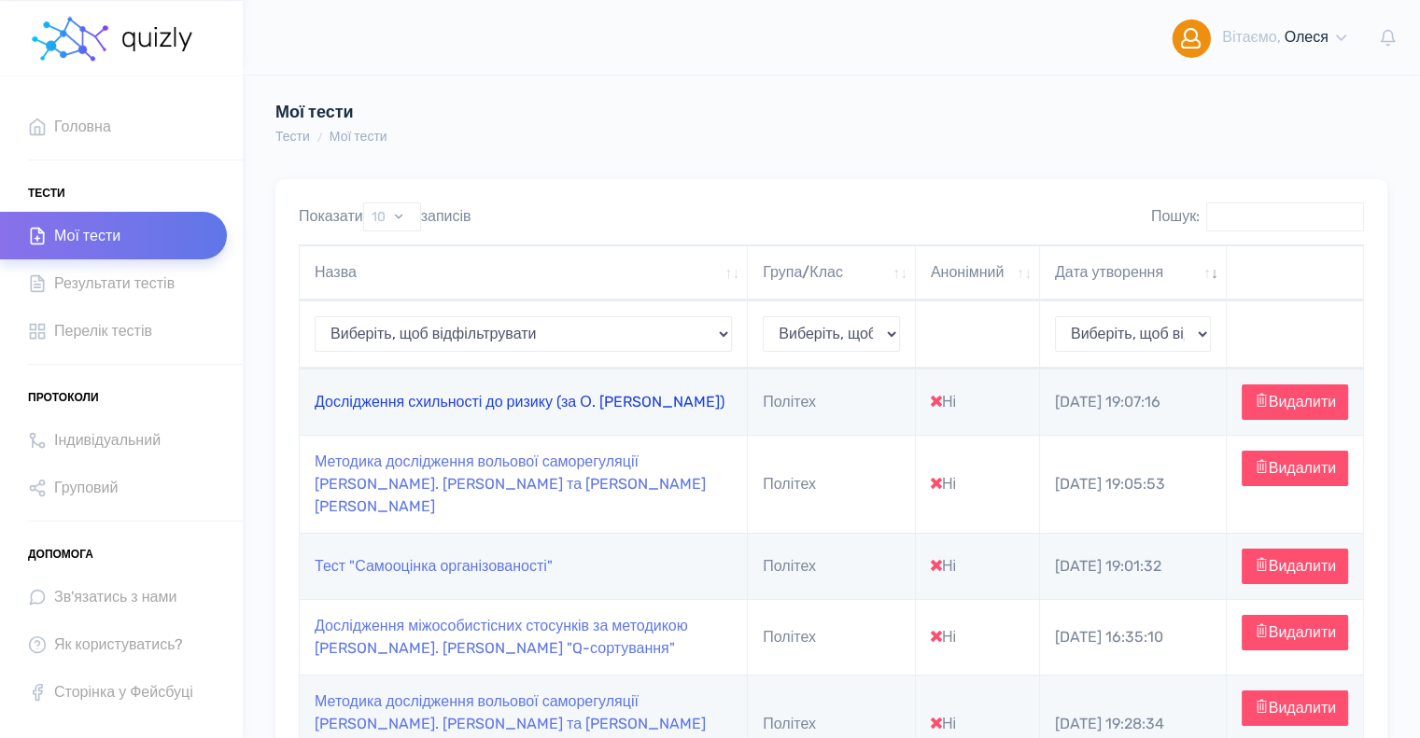
click at [560, 411] on link "Дослідження схильності до ризику (за О. [PERSON_NAME])" at bounding box center [520, 402] width 410 height 18
type input "https://quizly.com.ua/quiz/87Wx7Z0FXpCC2"
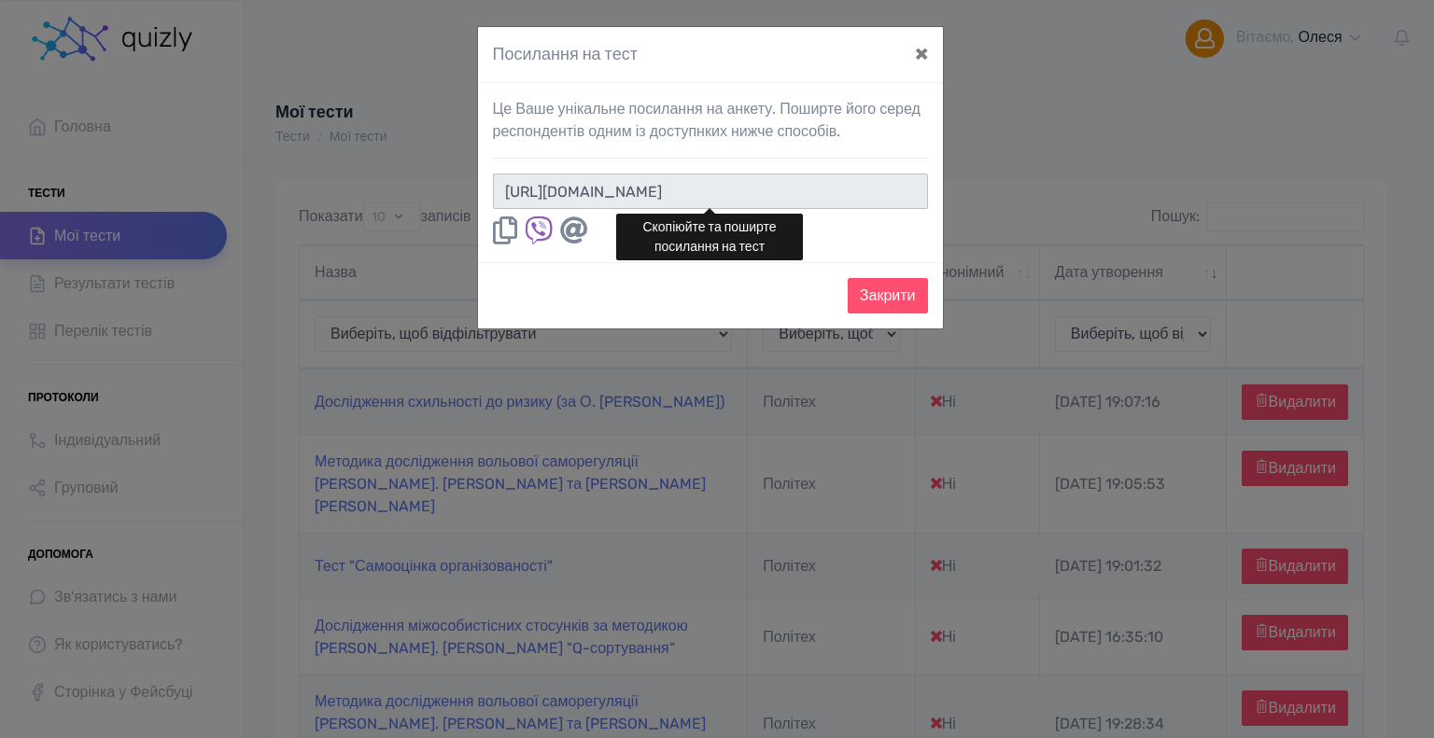
drag, startPoint x: 653, startPoint y: 188, endPoint x: 810, endPoint y: 178, distance: 157.1
click at [810, 178] on input "https://quizly.com.ua/quiz/87Wx7Z0FXpCC2" at bounding box center [710, 191] width 435 height 35
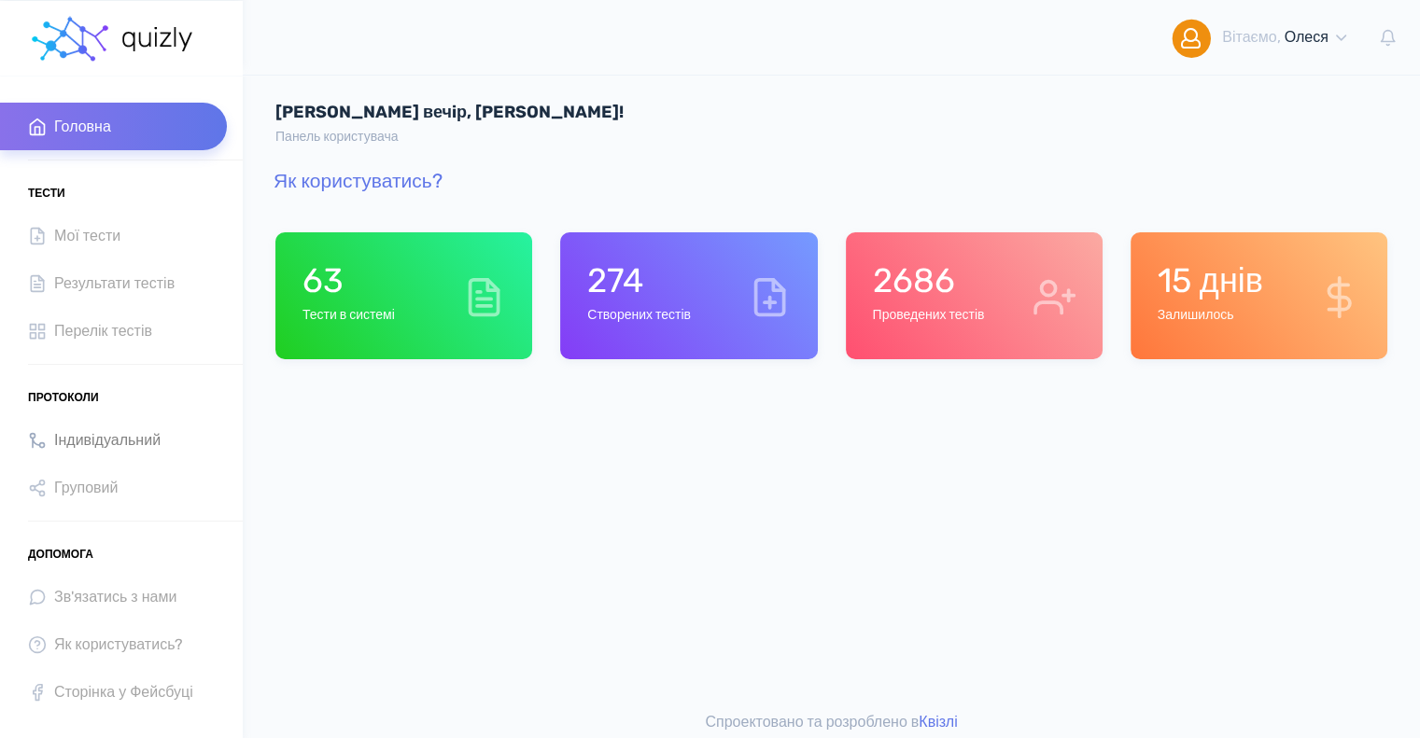
click at [78, 440] on span "Індивідуальний" at bounding box center [107, 439] width 106 height 25
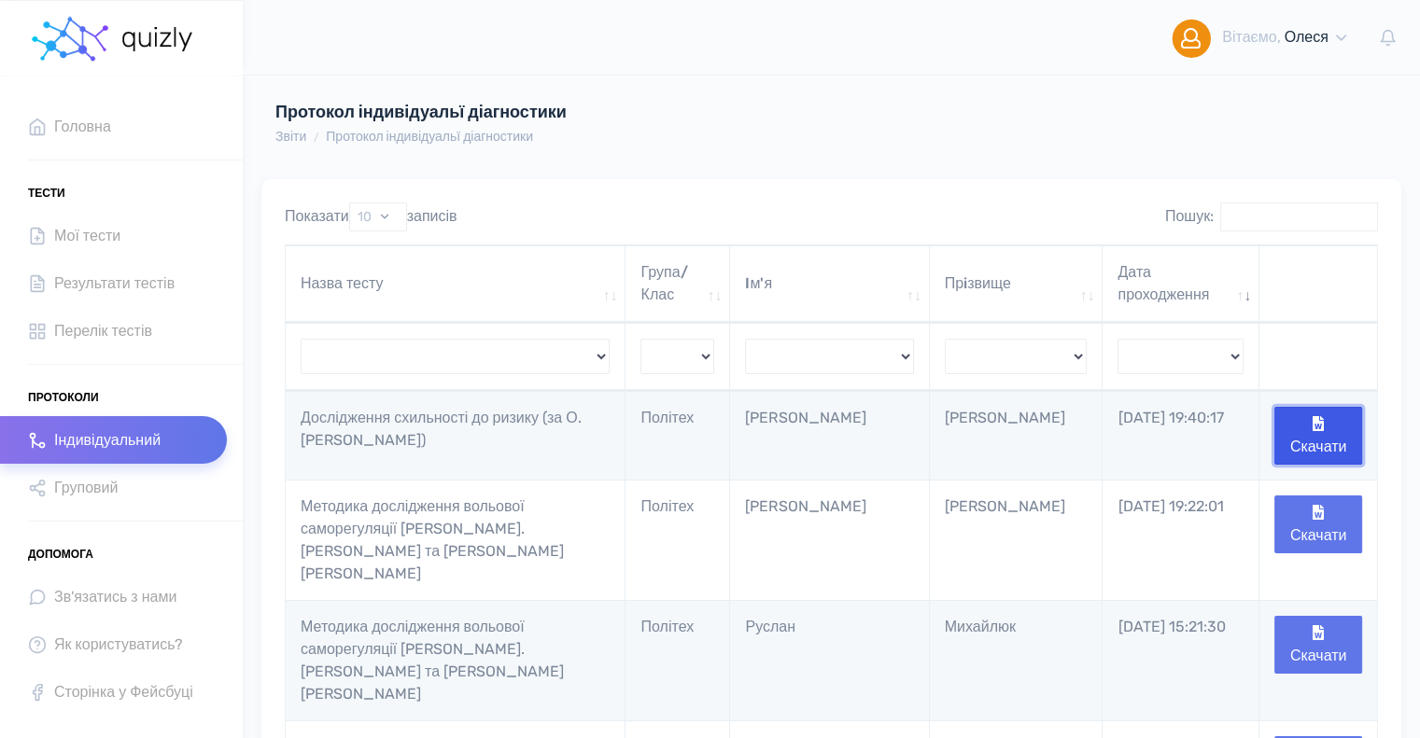
click at [1310, 427] on button "Скачати" at bounding box center [1318, 436] width 88 height 58
click at [124, 329] on span "Перелік тестів" at bounding box center [103, 330] width 98 height 25
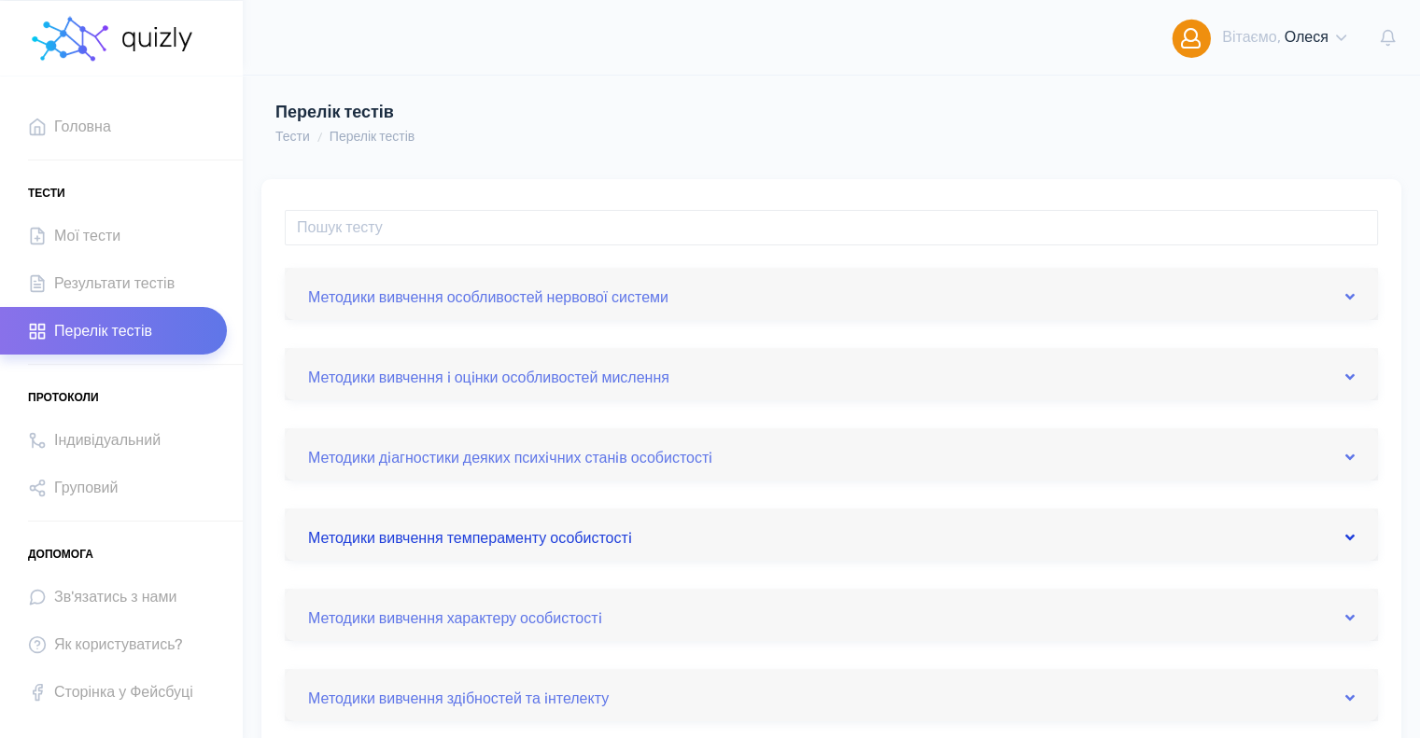
click at [370, 538] on link "Методики вивчення темпераменту особистостi" at bounding box center [831, 535] width 1046 height 30
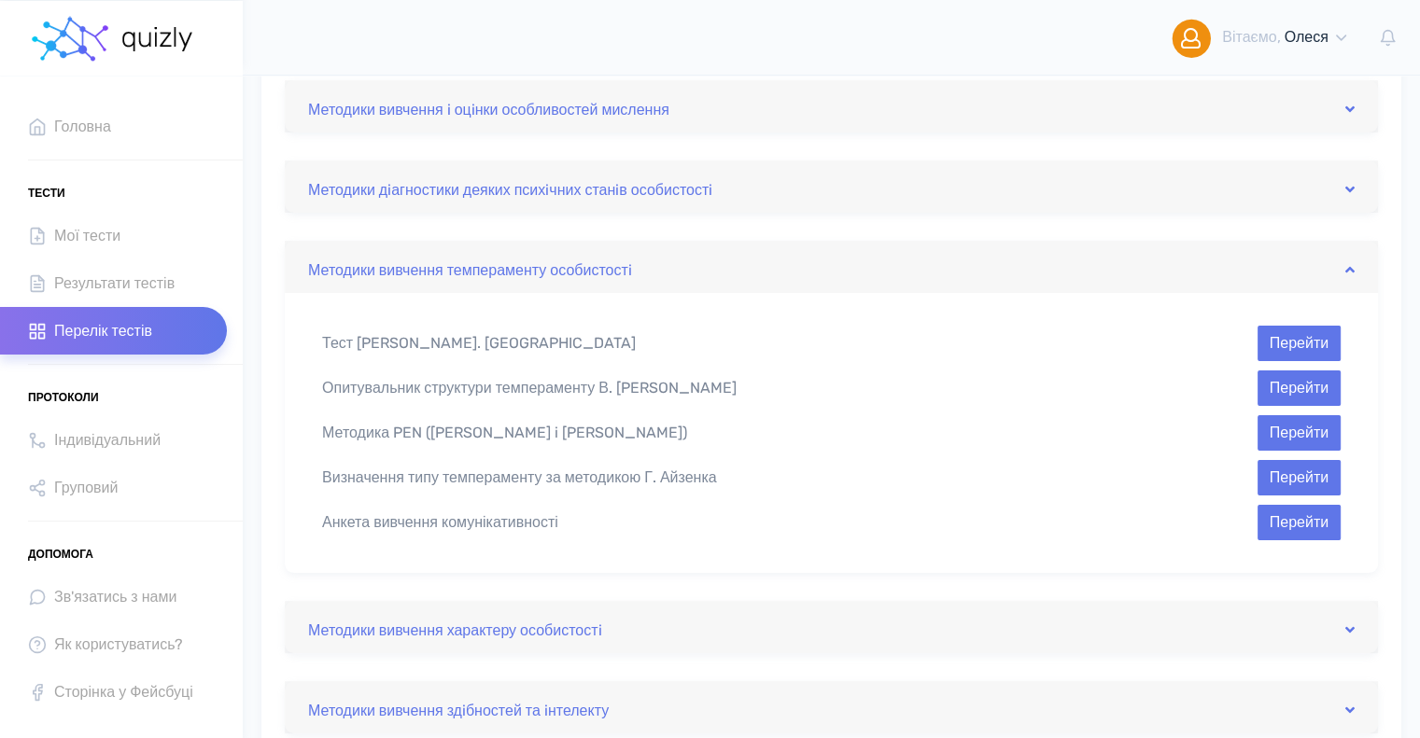
scroll to position [280, 0]
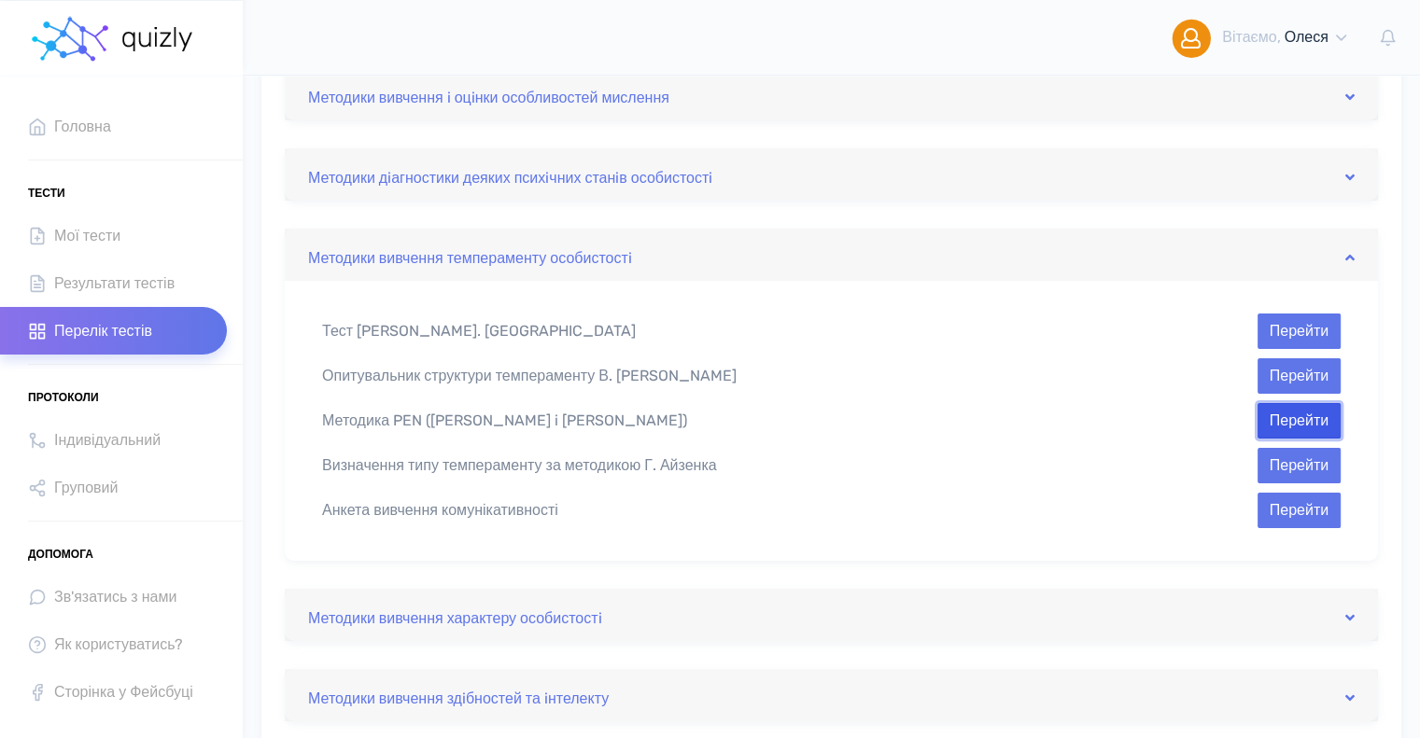
click at [1288, 416] on button "Перейти" at bounding box center [1298, 420] width 83 height 35
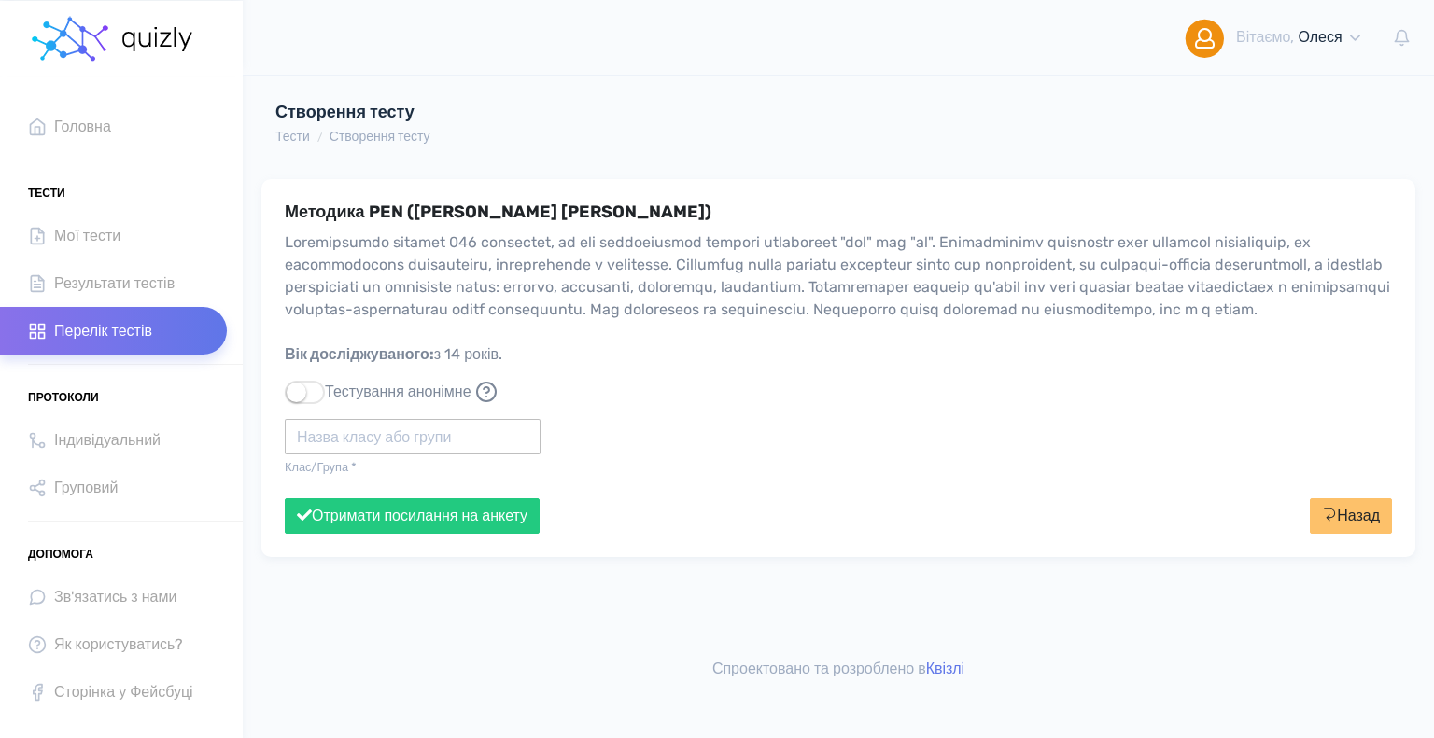
click at [347, 455] on input "text" at bounding box center [413, 436] width 256 height 35
type input "Політех"
click at [285, 498] on button "Отримати посилання на анкету" at bounding box center [412, 515] width 255 height 35
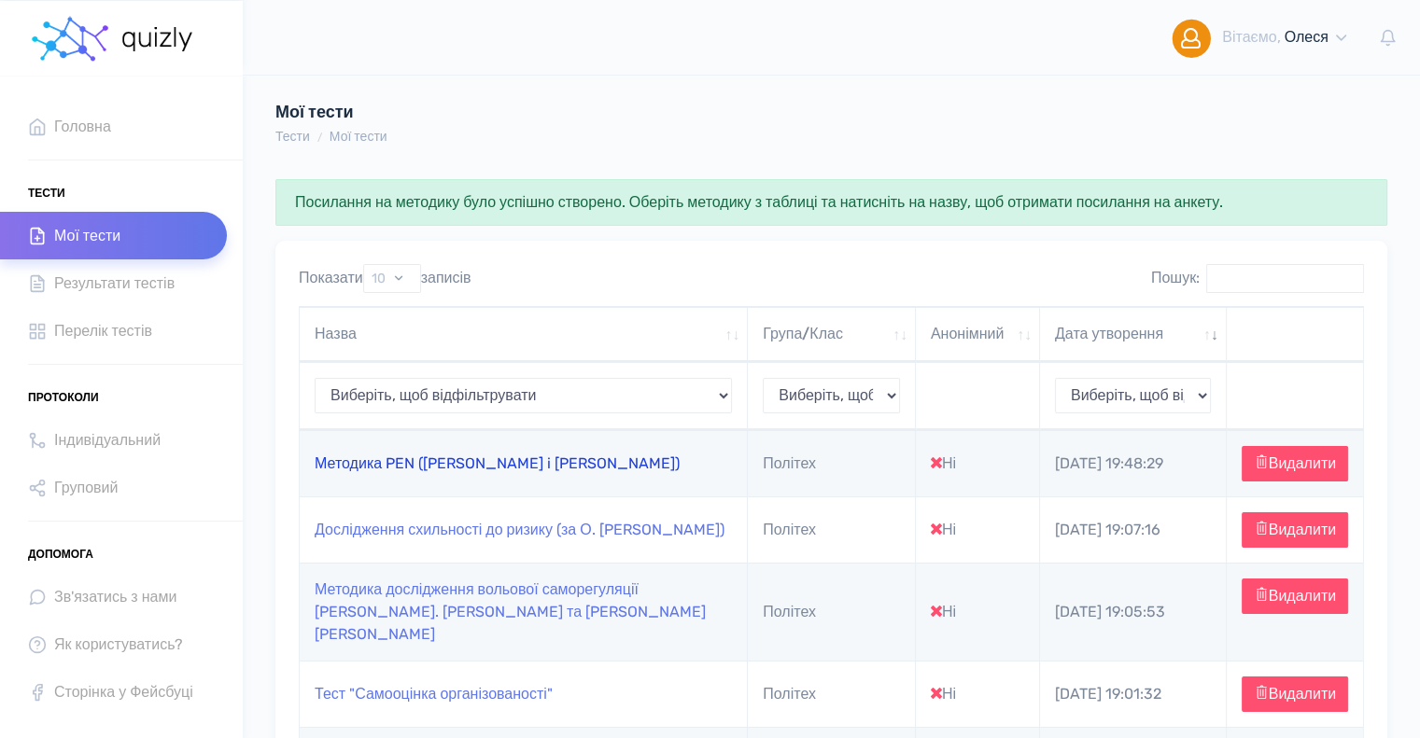
click at [417, 468] on link "Методика PEN ([PERSON_NAME] i [PERSON_NAME])" at bounding box center [497, 464] width 365 height 18
type input "https://quizly.com.ua/quiz/154qePWYr_5_U"
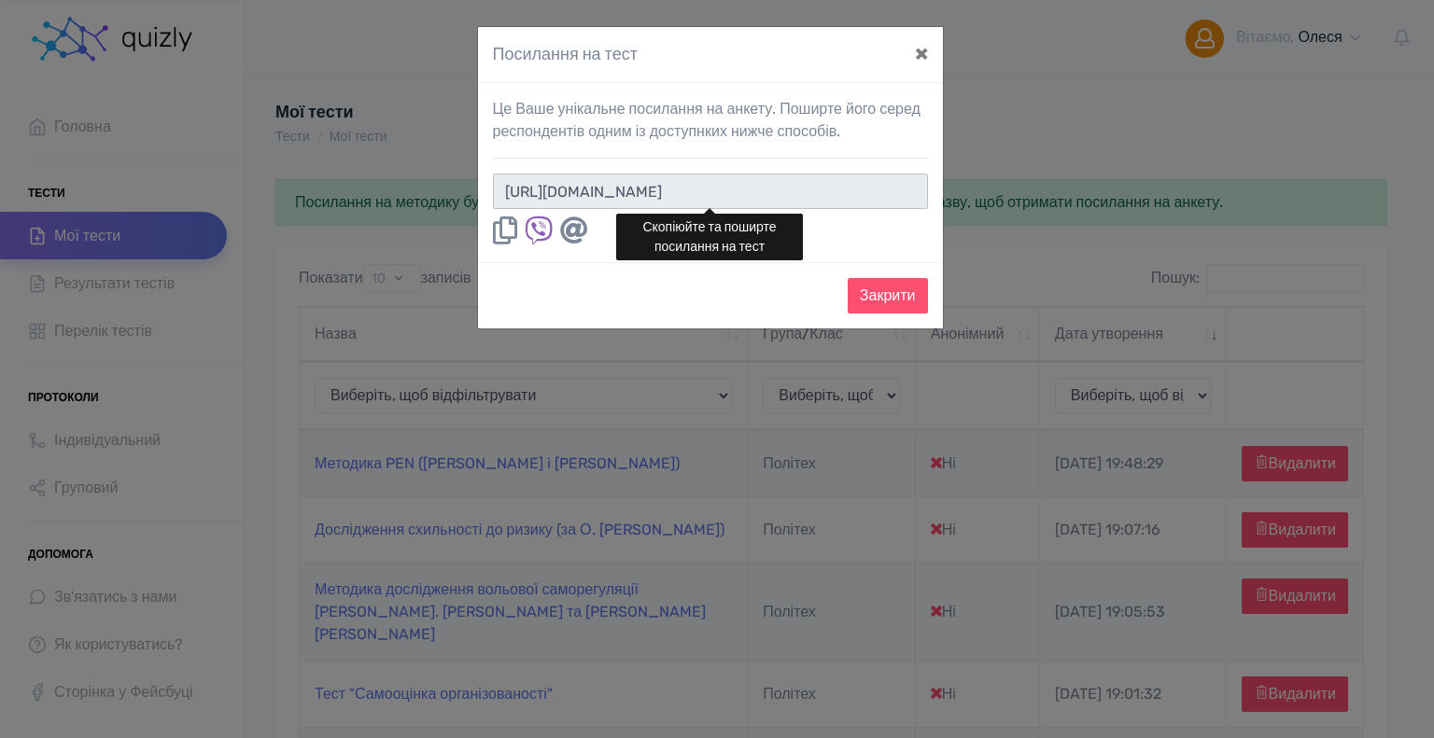
click at [834, 193] on input "https://quizly.com.ua/quiz/154qePWYr_5_U" at bounding box center [710, 191] width 435 height 35
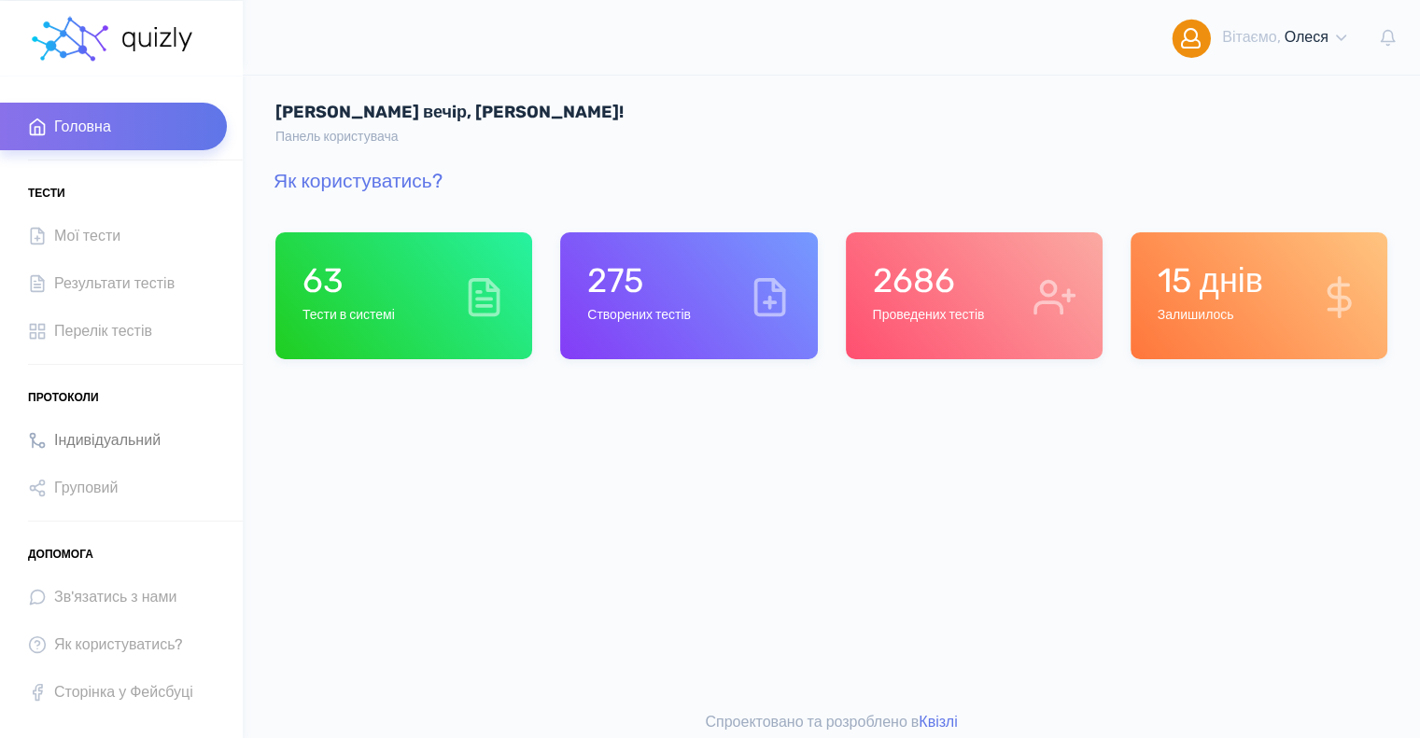
click at [131, 438] on span "Індивідуальний" at bounding box center [107, 439] width 106 height 25
